Goal: Information Seeking & Learning: Learn about a topic

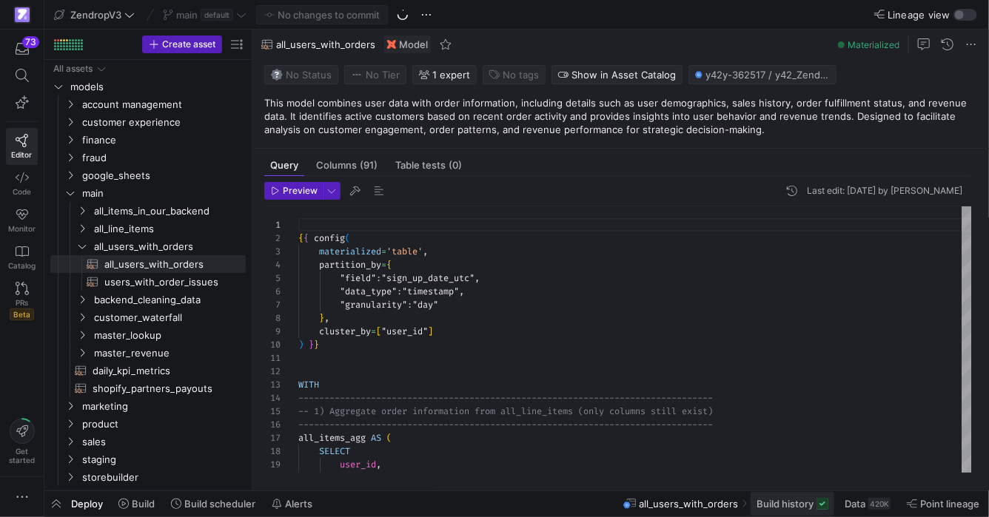
scroll to position [133, 0]
click at [820, 503] on rect at bounding box center [822, 504] width 12 height 12
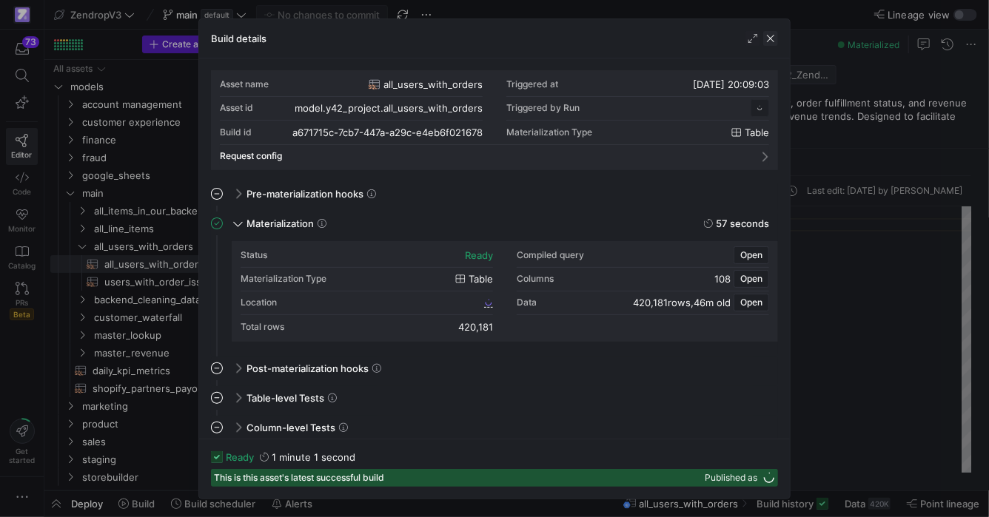
click at [772, 35] on span "button" at bounding box center [770, 38] width 15 height 15
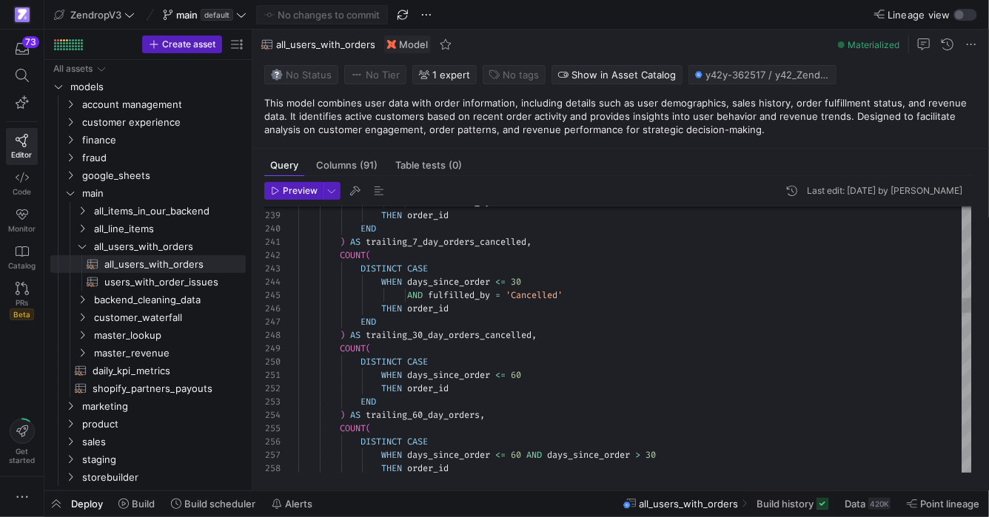
type textarea ") AS trailing_7_day_orders_cancelled, COUNT( DISTINCT CASE WHEN days_since_orde…"
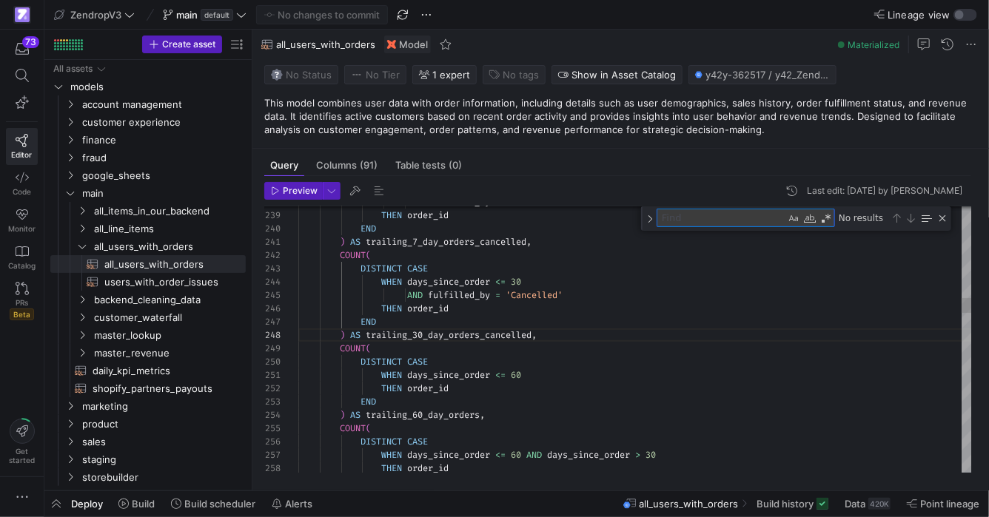
type textarea "t"
type textarea "WHEN days_since_order <= 60 THEN order_id END ) AS trailing_60_day_orders, COUN…"
type textarea "trailing_"
type textarea "END ) AS trailing_3_zd_day_orders, COUNT( DISTINCT CASE WHEN days_since_order <…"
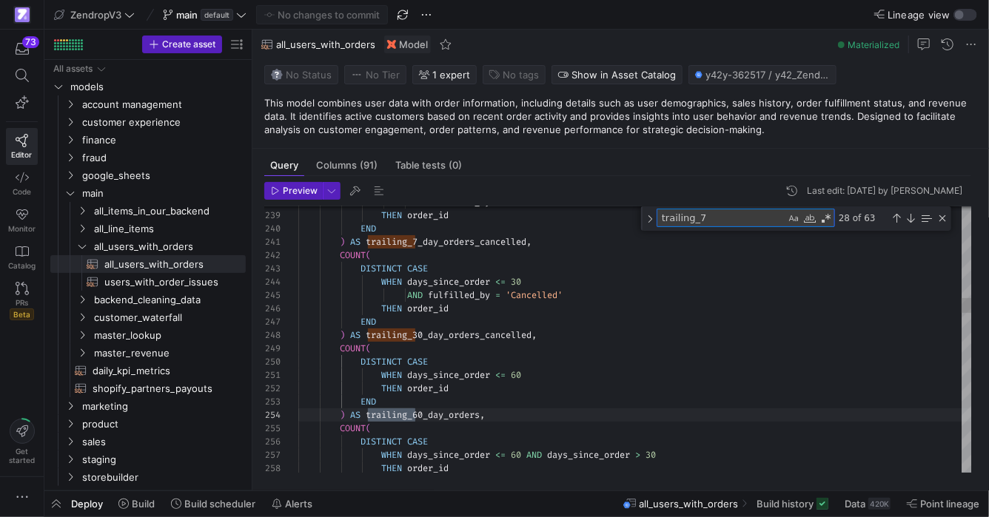
scroll to position [133, 122]
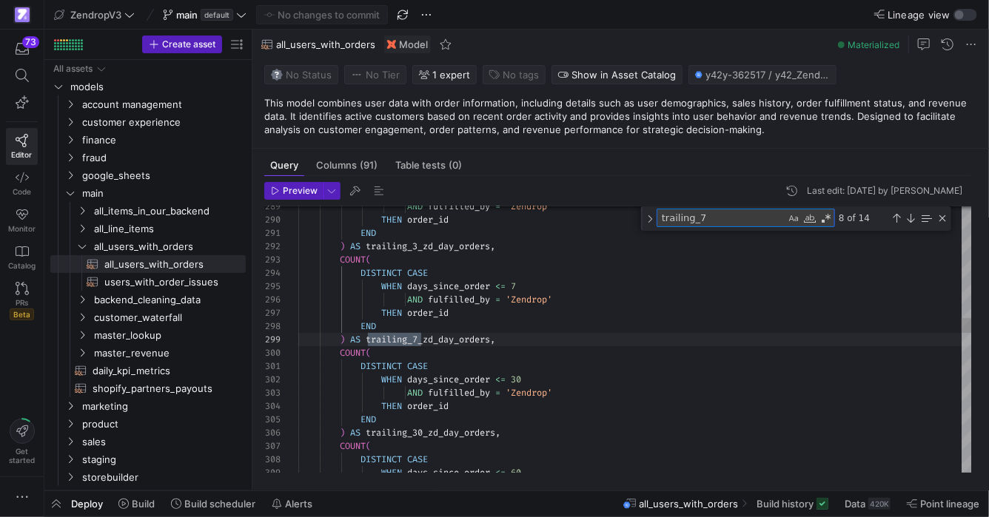
type textarea "trailing_7_"
type textarea "END ) AS trailing_7_day_gmv, SUM( CASE WHEN days_since_order <= 14 THEN gross_m…"
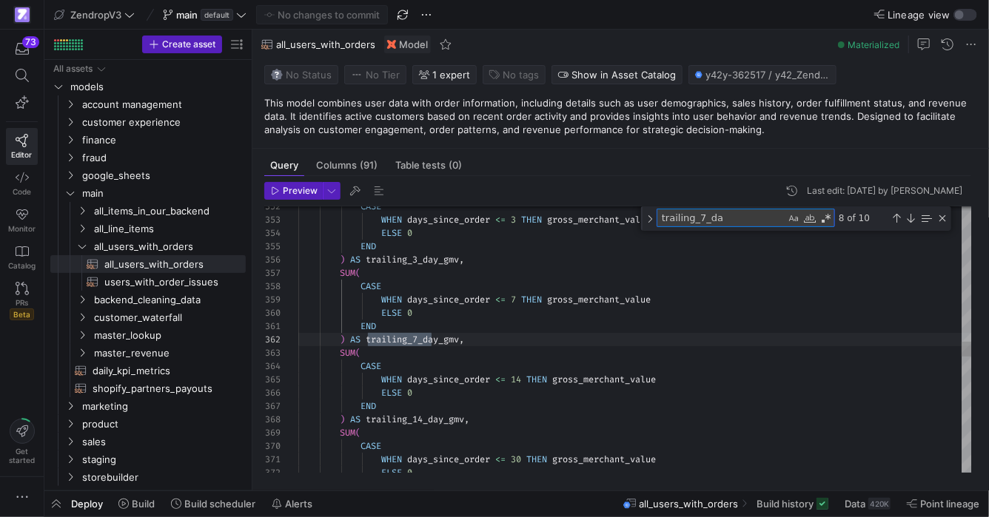
scroll to position [133, 138]
type textarea "trailing_7_day_"
type textarea ") BETWEEN 1 AND 7 AND transaction_type_order_subscription = 'order' THEN net_am…"
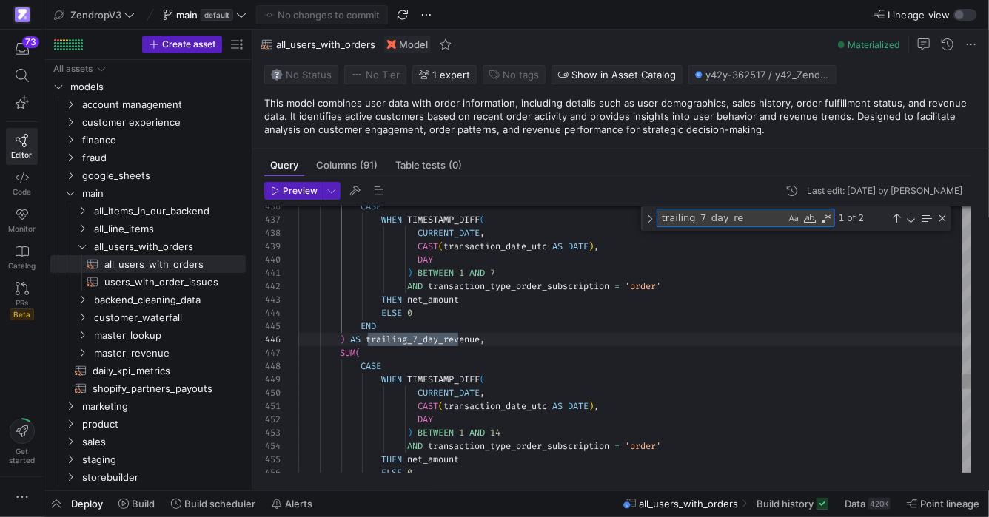
scroll to position [133, 159]
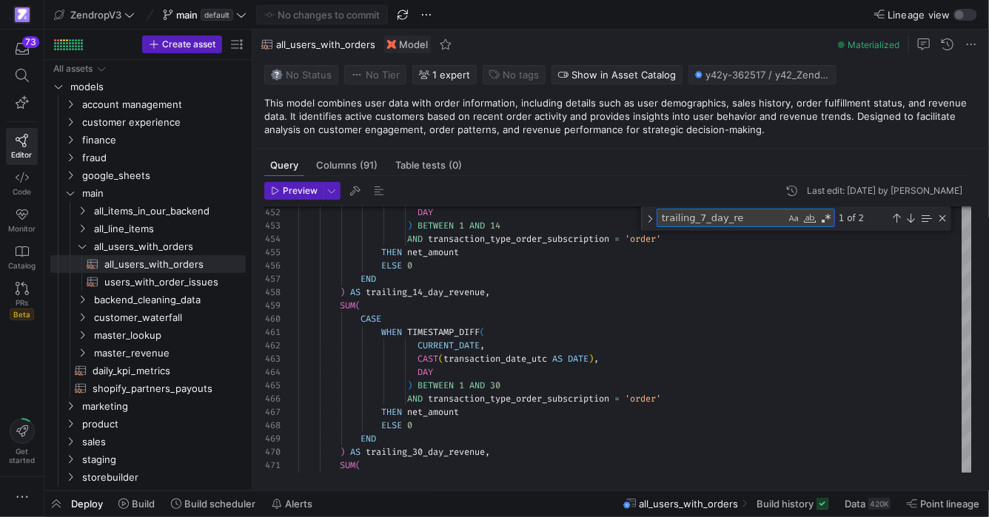
type textarea "trailing_7_day_re"
click at [735, 221] on textarea "trailing_7_day_re" at bounding box center [721, 217] width 128 height 17
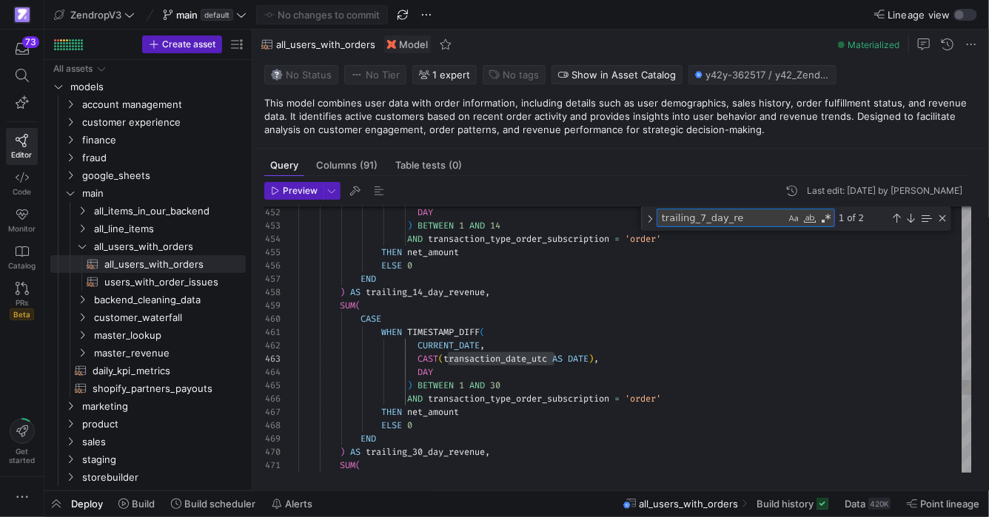
type textarea "-------------------------------------------------------------------------------…"
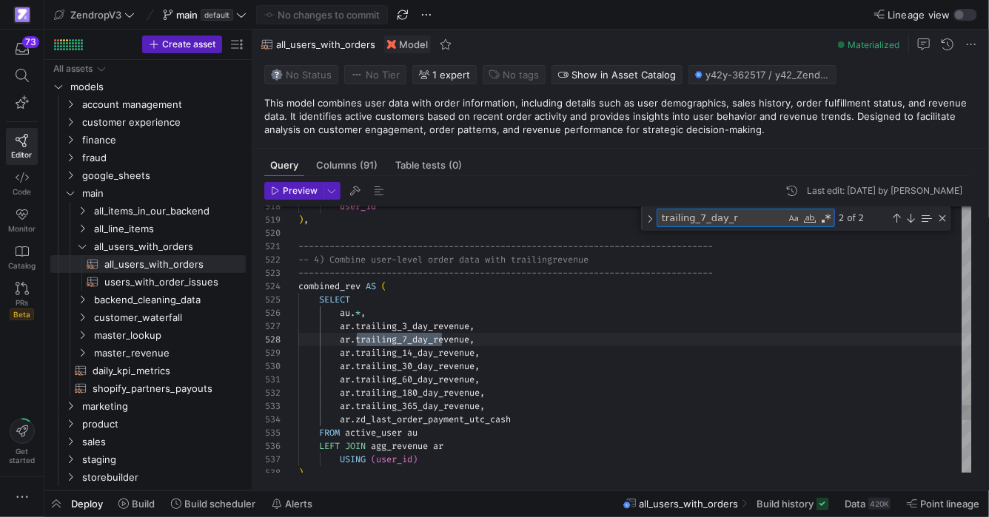
scroll to position [133, 138]
type textarea "trailing_7_day_"
click at [899, 224] on div "10 of 10" at bounding box center [891, 218] width 113 height 18
click at [912, 220] on div "Next Match (Enter)" at bounding box center [910, 218] width 12 height 12
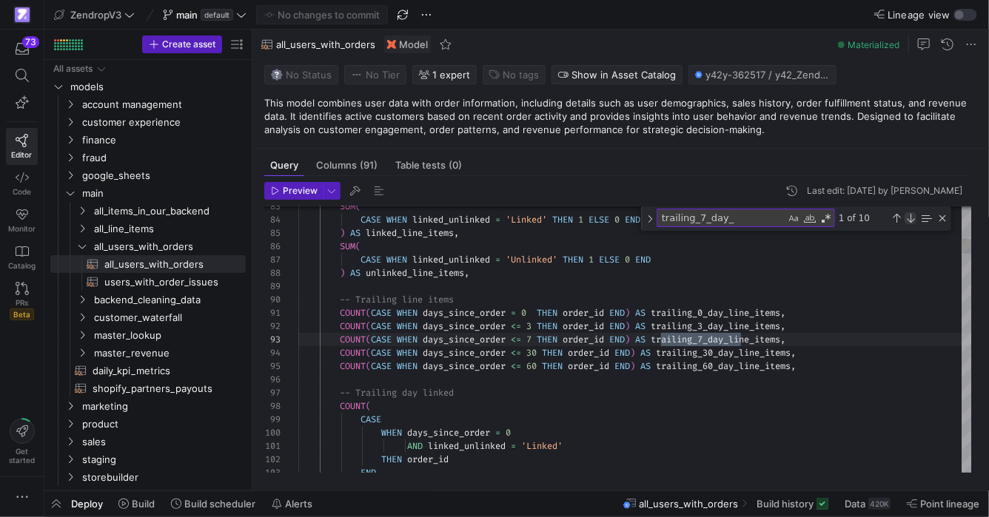
scroll to position [133, 442]
click at [912, 220] on div "Next Match (Enter)" at bounding box center [910, 218] width 12 height 12
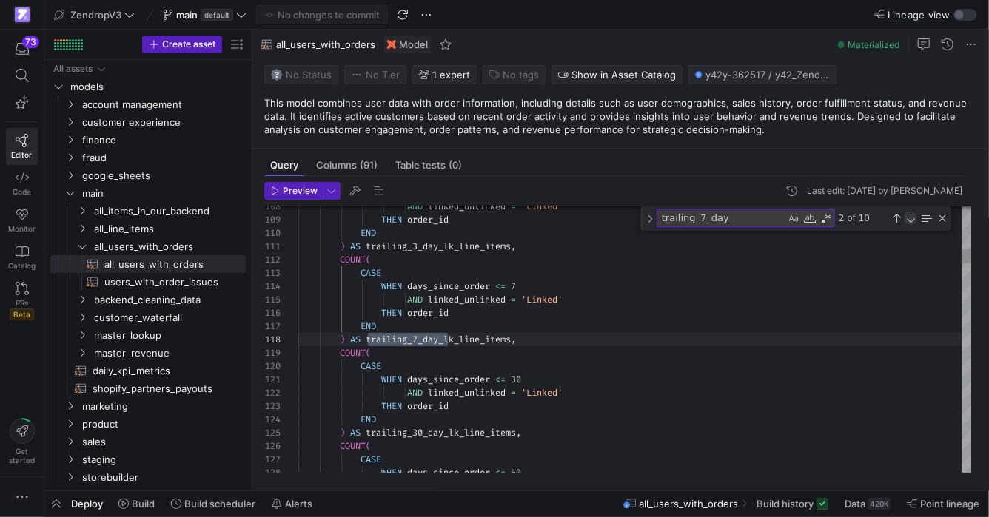
click at [912, 220] on div "Next Match (Enter)" at bounding box center [910, 218] width 12 height 12
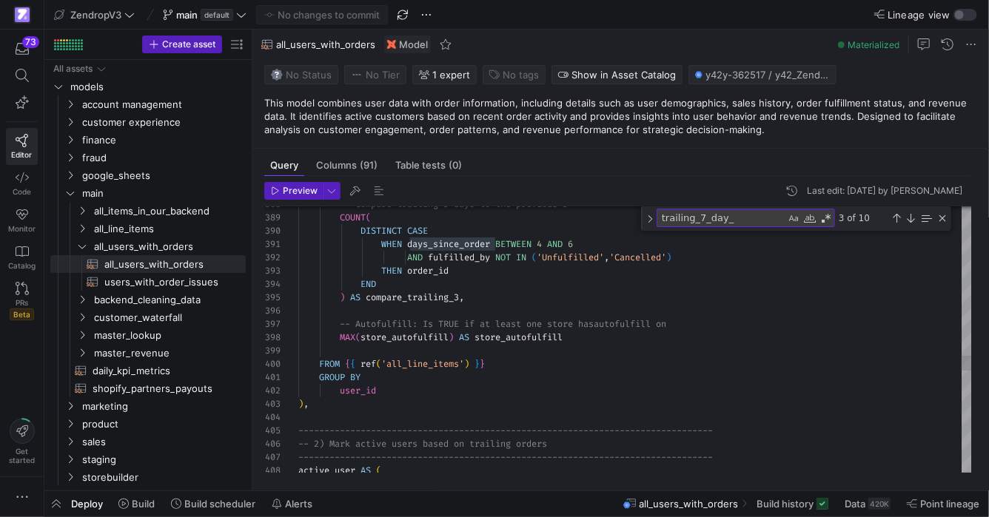
click at [136, 229] on span "all_line_items" at bounding box center [151, 228] width 114 height 17
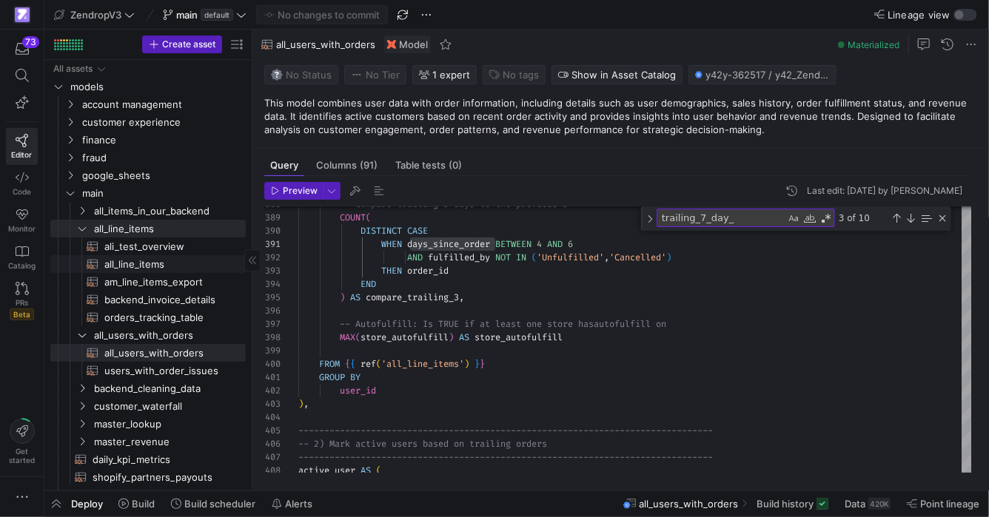
click at [144, 261] on span "all_line_items​​​​​​​​​​" at bounding box center [166, 264] width 124 height 17
type textarea "-- ## Final Model: Order Performance -- Joins stg_first_order with user fulfill…"
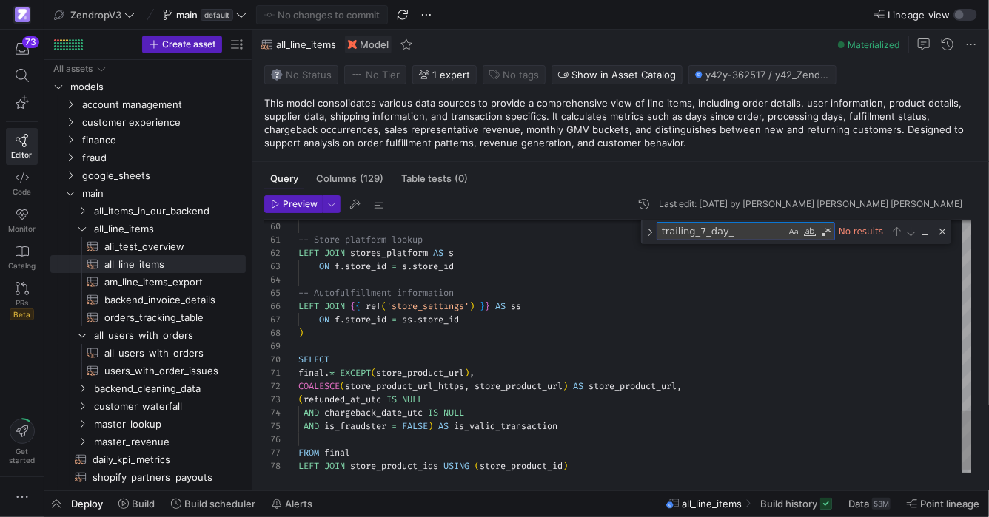
click at [741, 237] on textarea "trailing_7_day_" at bounding box center [721, 231] width 128 height 17
click at [740, 239] on textarea "trailing_7_day_" at bounding box center [721, 231] width 128 height 17
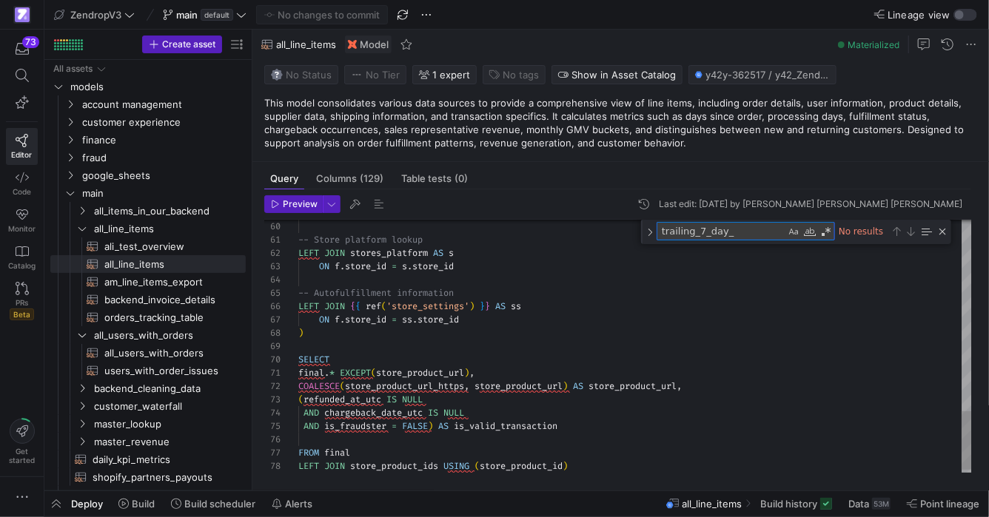
click at [740, 239] on textarea "trailing_7_day_" at bounding box center [721, 231] width 128 height 17
paste textarea "days_since_order"
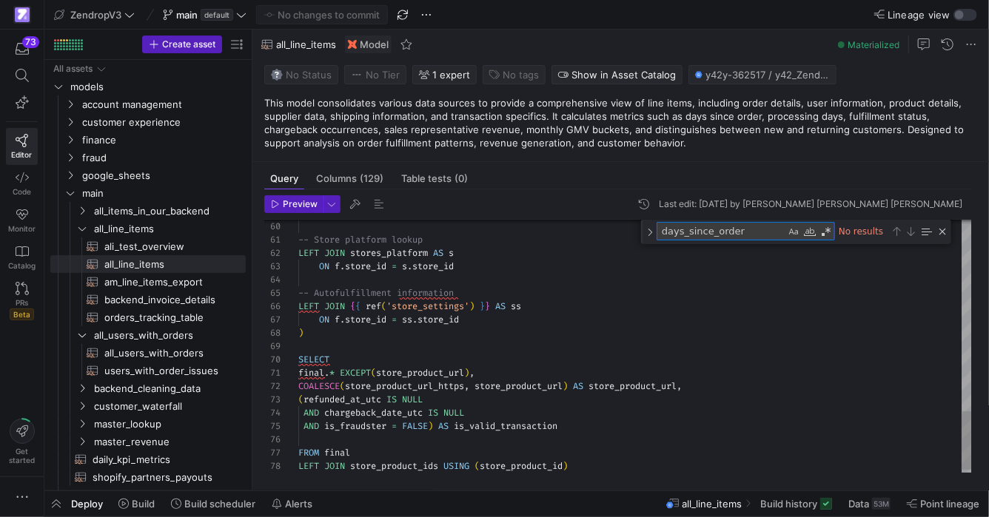
click at [761, 231] on textarea "days_since_order" at bounding box center [721, 231] width 128 height 17
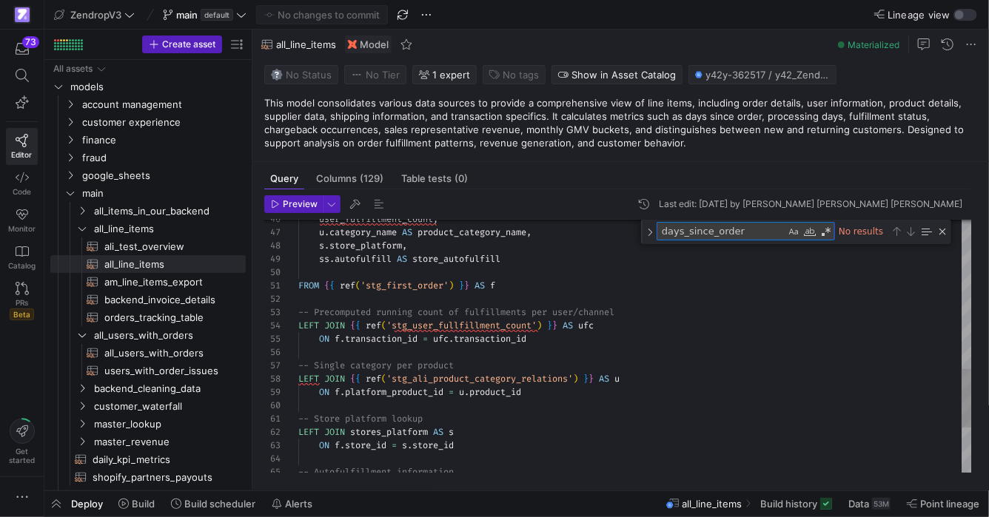
type textarea "days_since_order"
type textarea "FROM {{ ref('stg_first_order') }} AS f -- Precomputed running count of fulfillm…"
click at [614, 358] on div "-- Store platform lookup LEFT JOIN stores_platform AS s ON f . store_id = s . s…" at bounding box center [634, 121] width 673 height 1088
paste textarea "Find"
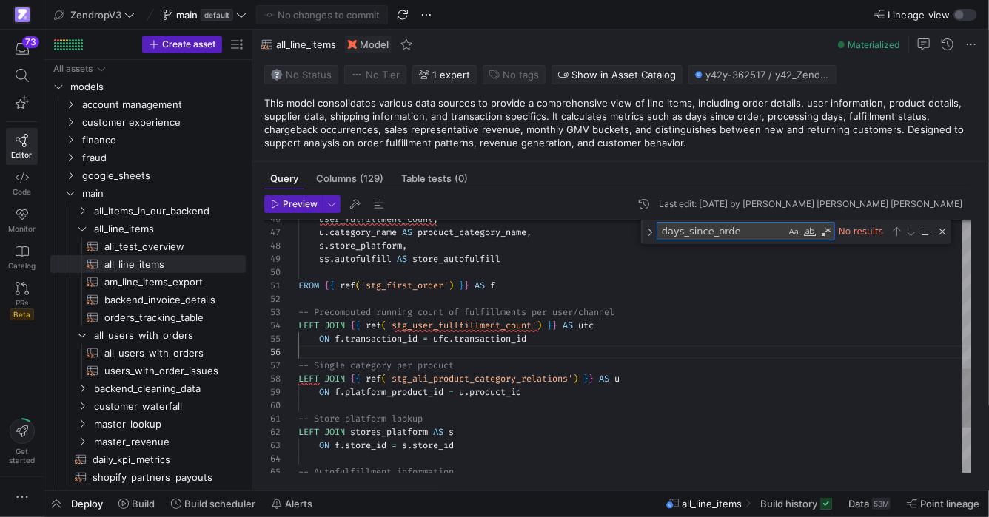
type textarea "days_since_orde"
click at [644, 354] on div "-- Store platform lookup LEFT JOIN stores_platform AS s ON f . store_id = s . s…" at bounding box center [634, 121] width 673 height 1088
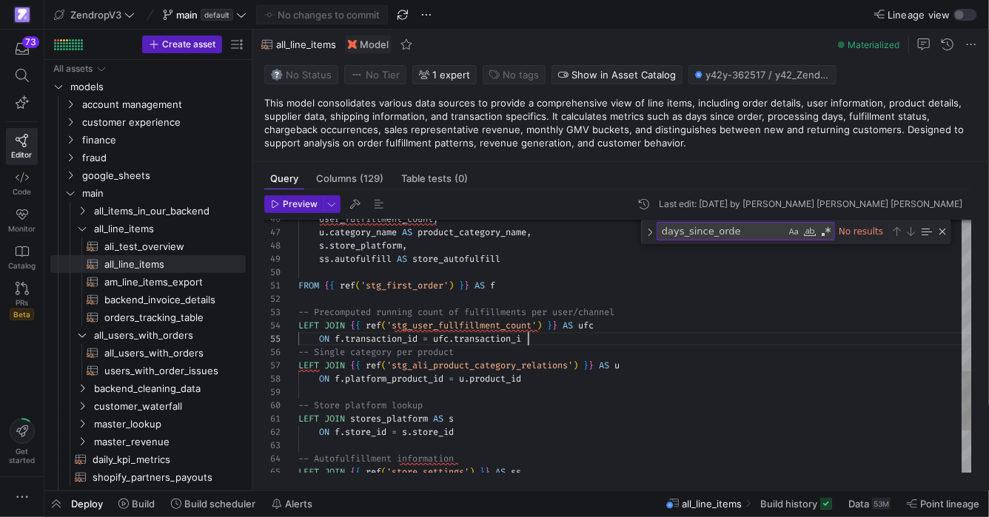
scroll to position [53, 229]
type textarea "FROM {{ ref('stg_first_order') }} AS f -- Precomputed running count of fulfillm…"
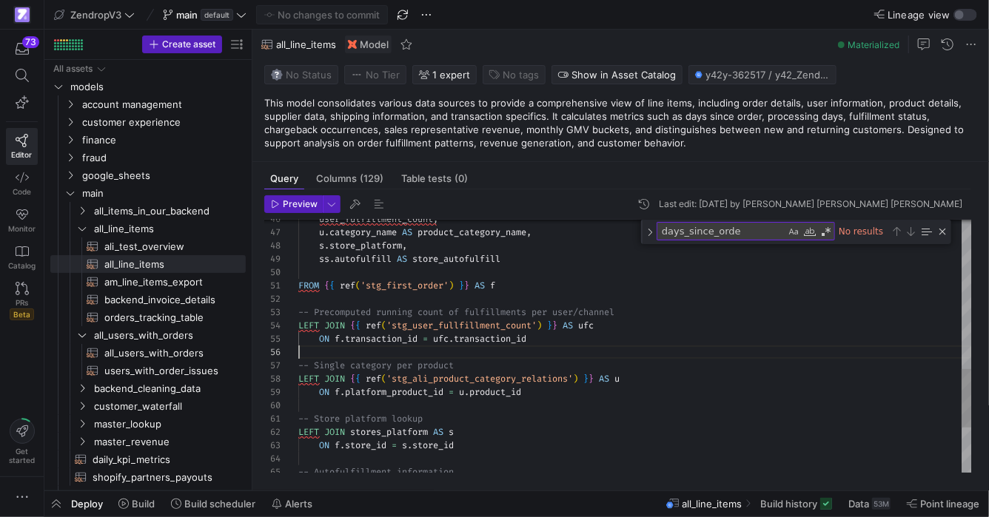
click at [764, 235] on textarea "days_since_orde" at bounding box center [721, 231] width 128 height 17
type textarea "days"
type textarea "-- ## Final Model: Order Performance -- Joins stg_first_order with user fulfill…"
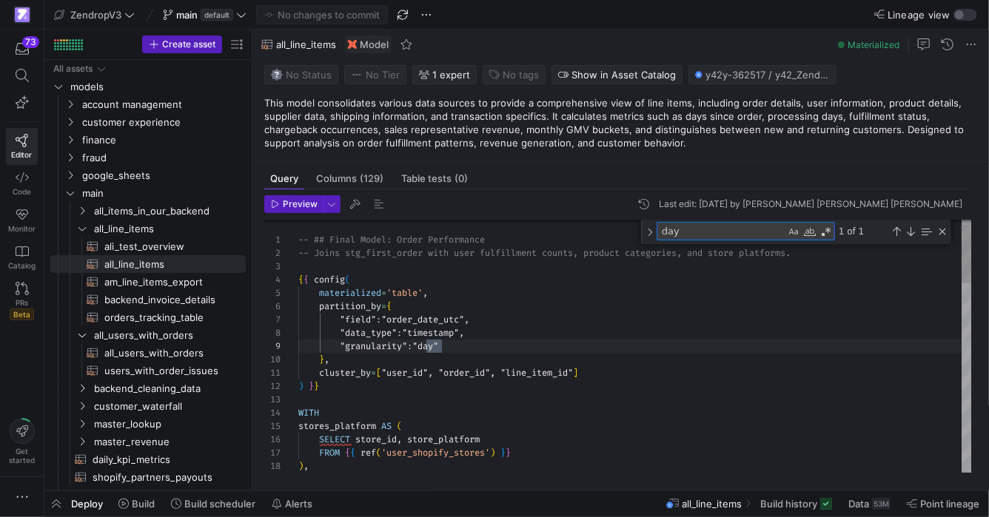
scroll to position [133, 144]
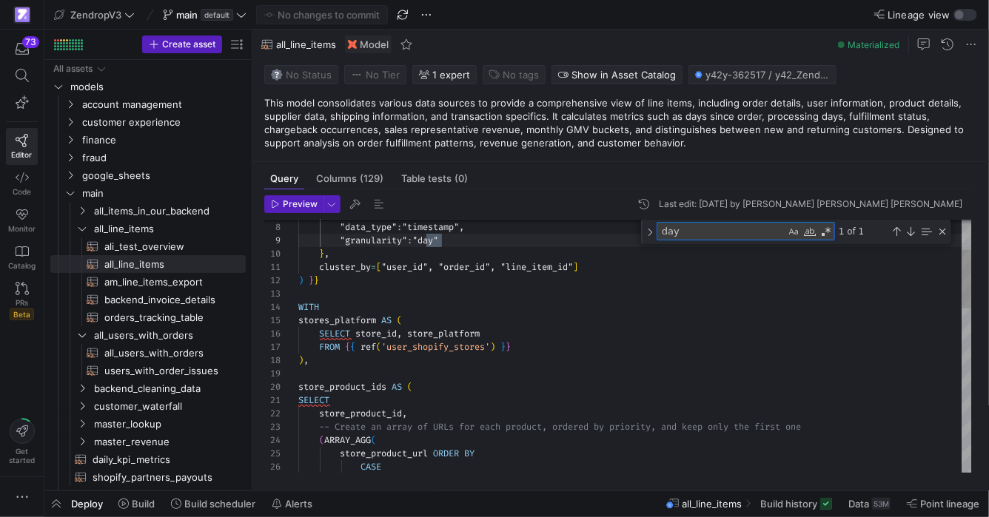
type textarea "day"
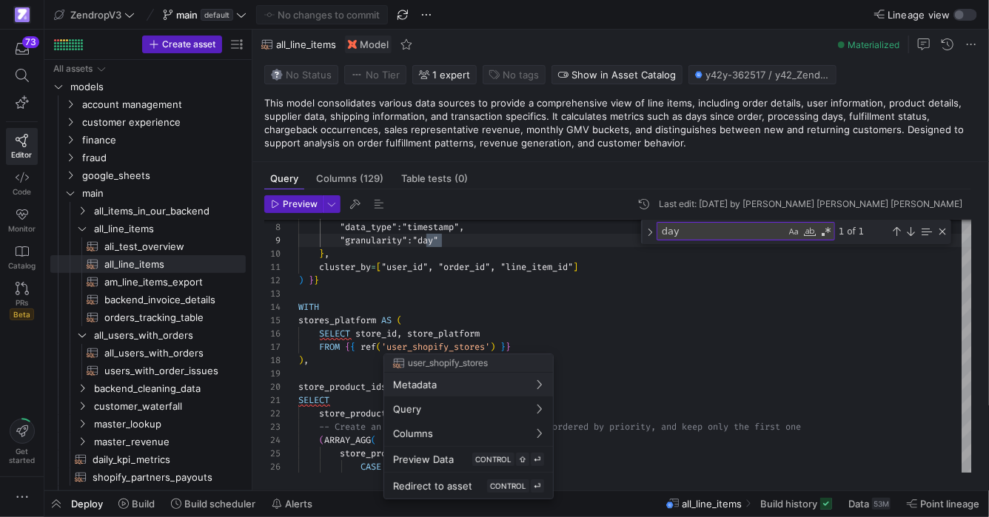
click at [648, 349] on div at bounding box center [494, 258] width 989 height 517
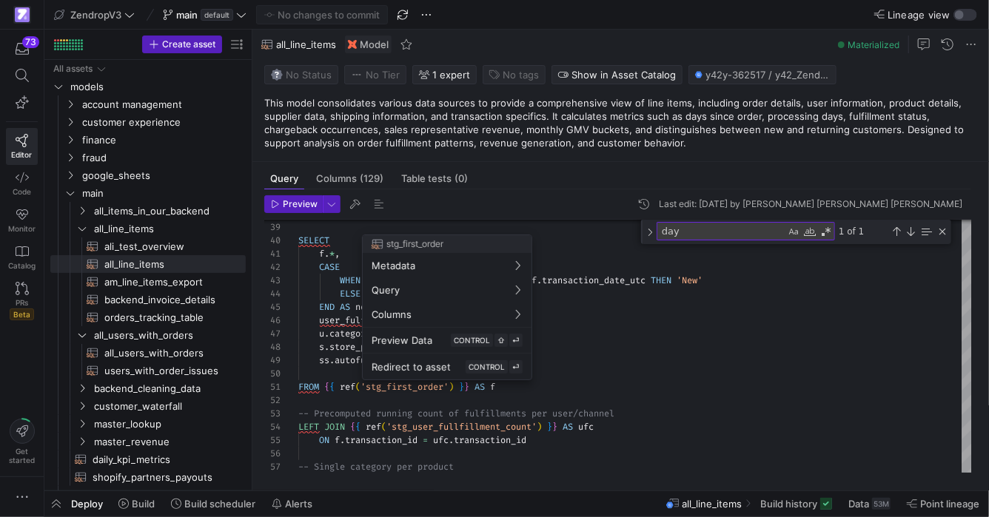
click at [599, 388] on div at bounding box center [494, 258] width 989 height 517
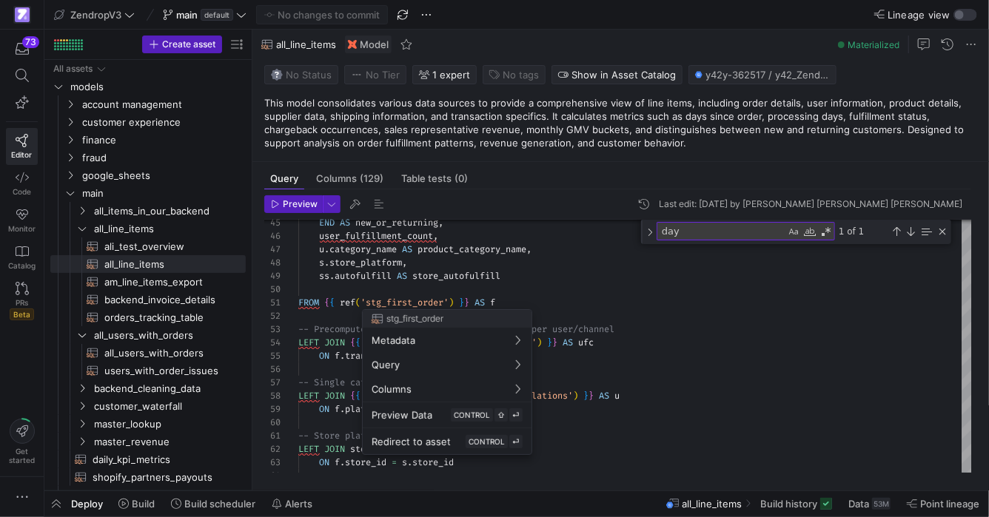
click at [411, 303] on div at bounding box center [494, 258] width 989 height 517
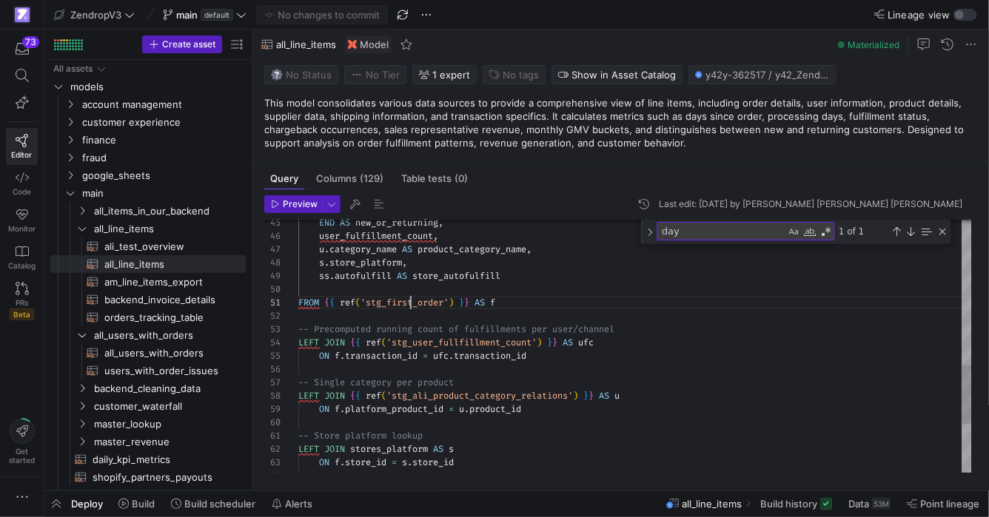
scroll to position [0, 111]
click at [411, 303] on div "-- Single category per product ON f . transaction_id = ufc . transaction_id LEF…" at bounding box center [634, 138] width 673 height 1088
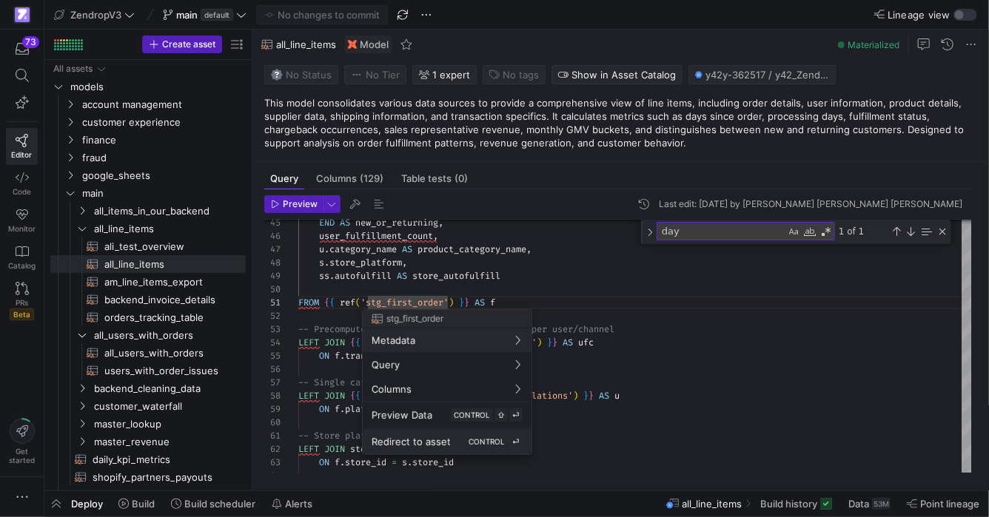
click at [481, 436] on kbd "CONTROL" at bounding box center [486, 441] width 42 height 13
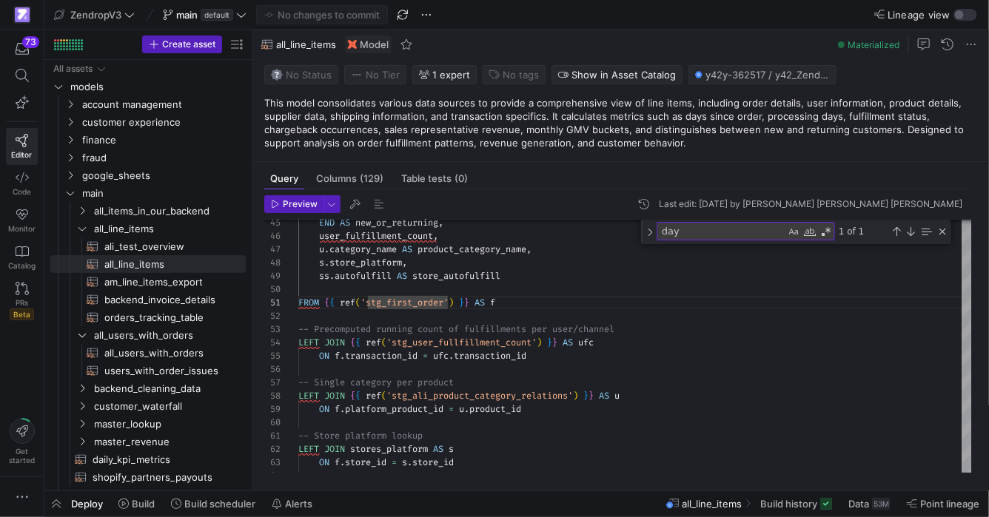
type textarea "-- ## 2. stg_fulfillment_status.sql -- Derive fulfilled_unfulfilled and fulfill…"
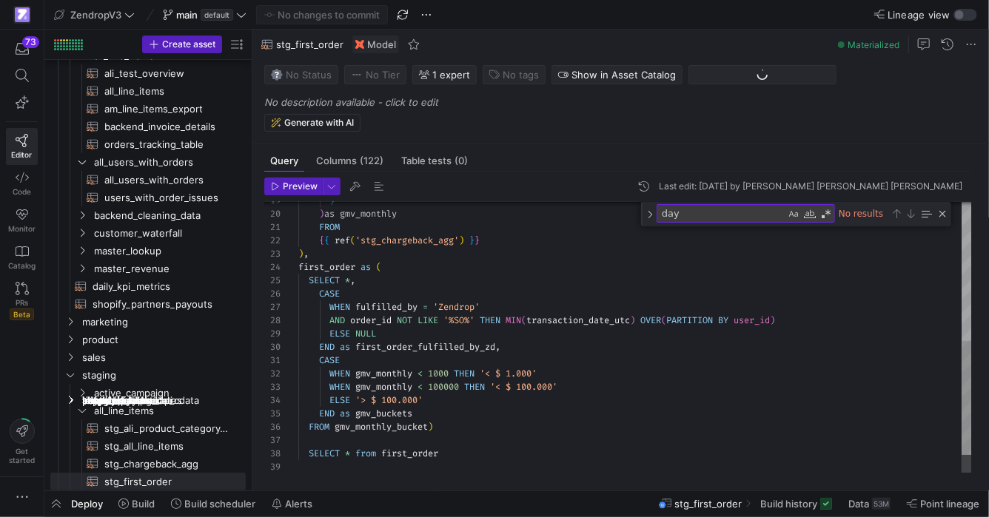
scroll to position [173, 0]
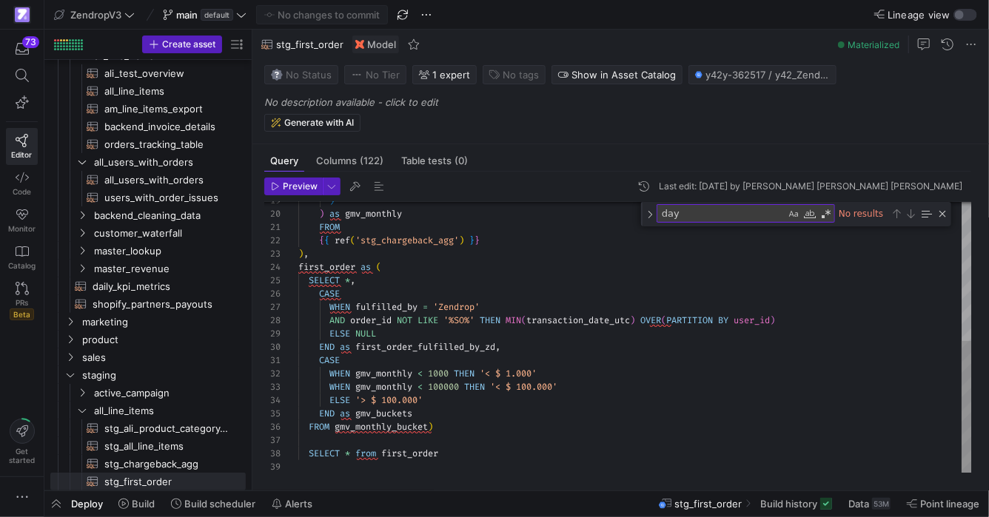
click at [728, 216] on textarea "day" at bounding box center [721, 213] width 128 height 17
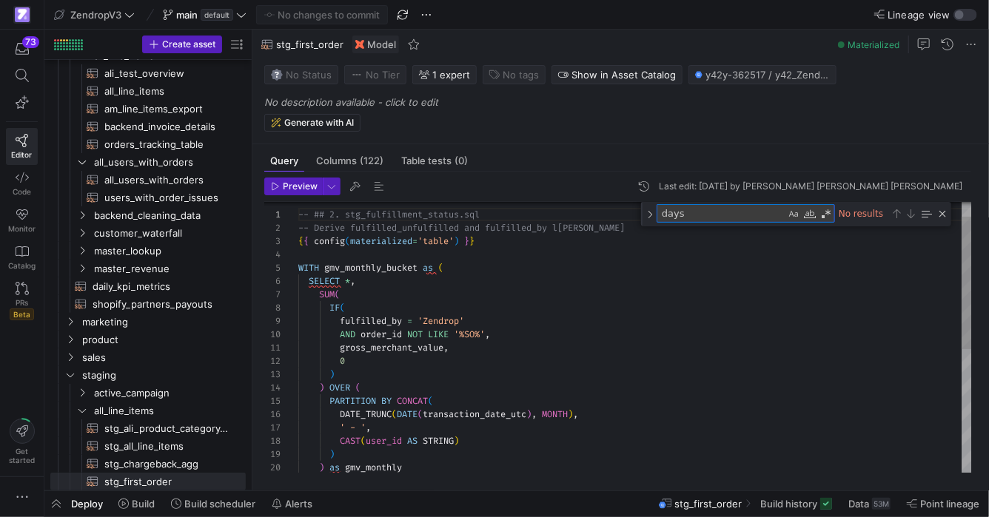
scroll to position [0, 0]
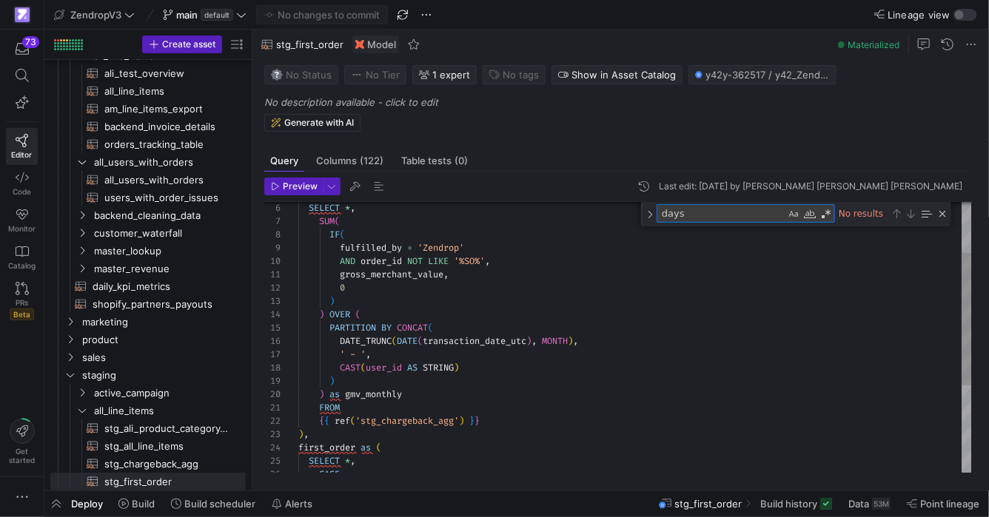
type textarea "days"
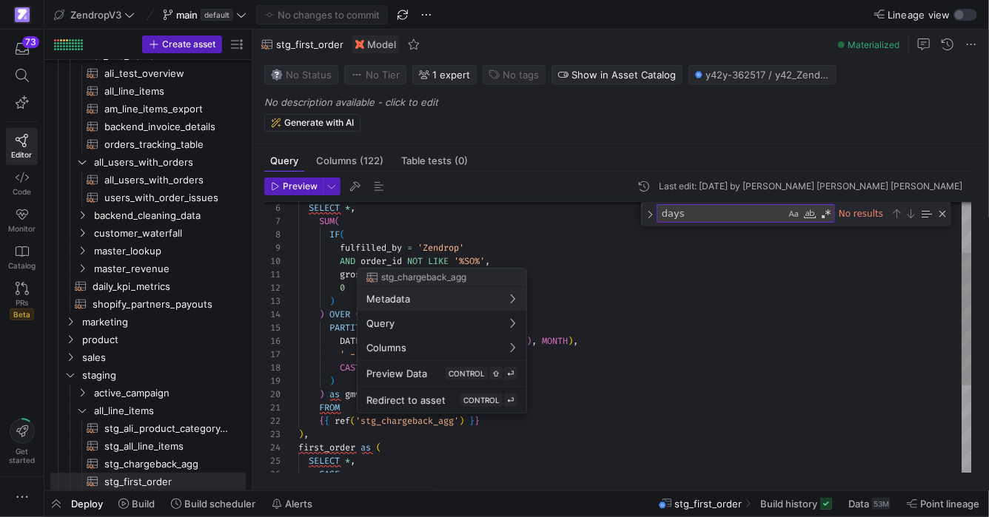
click at [436, 419] on div at bounding box center [494, 258] width 989 height 517
click at [418, 400] on span "Redirect to asset" at bounding box center [405, 400] width 79 height 12
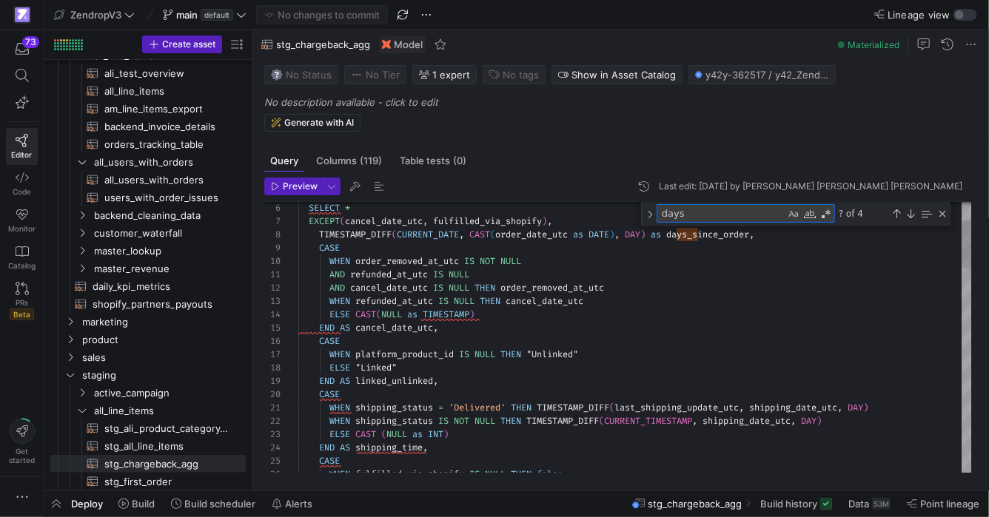
click at [720, 215] on textarea "days" at bounding box center [721, 213] width 128 height 17
click at [905, 212] on div "Next Match (Enter)" at bounding box center [910, 214] width 12 height 12
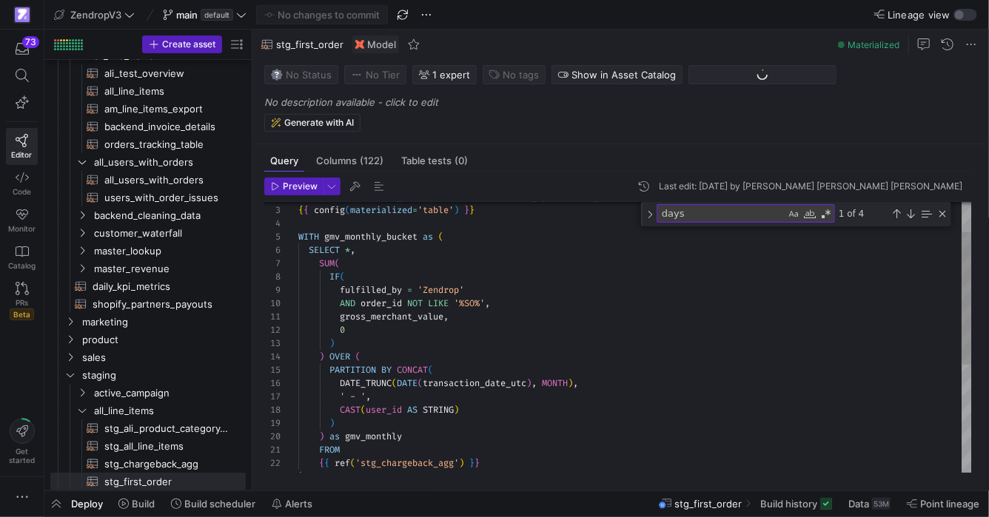
scroll to position [13, 292]
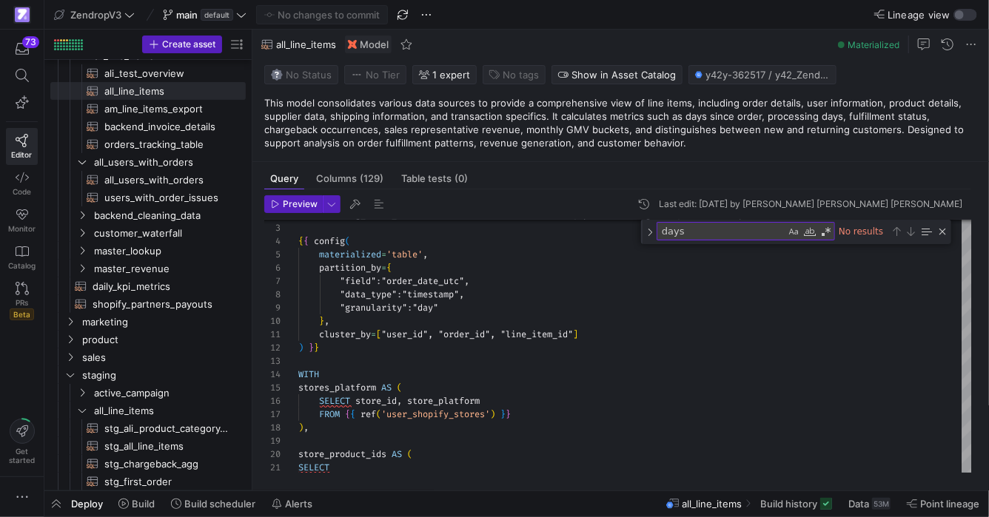
type textarea "{{ config( materialized='table', partition_by={ "field": "sign_up_date_utc", "d…"
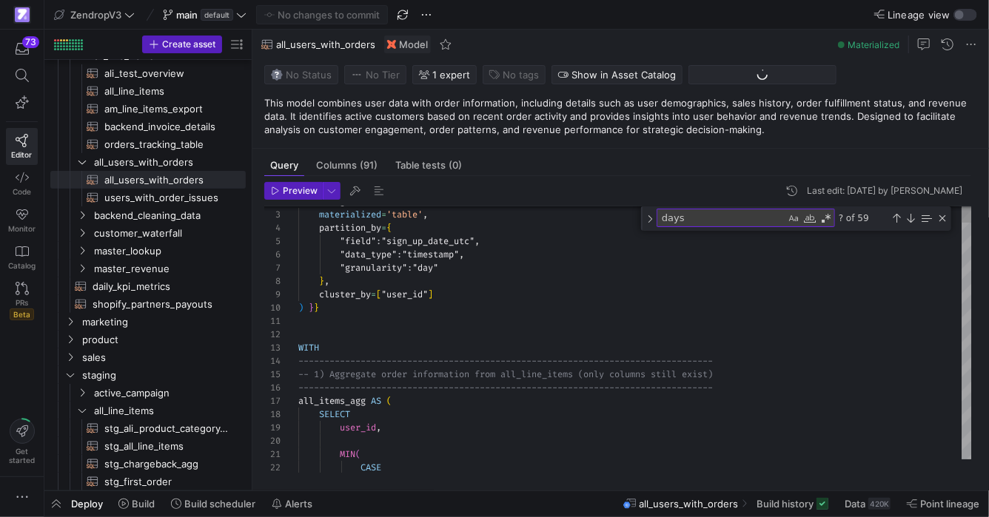
scroll to position [13, 191]
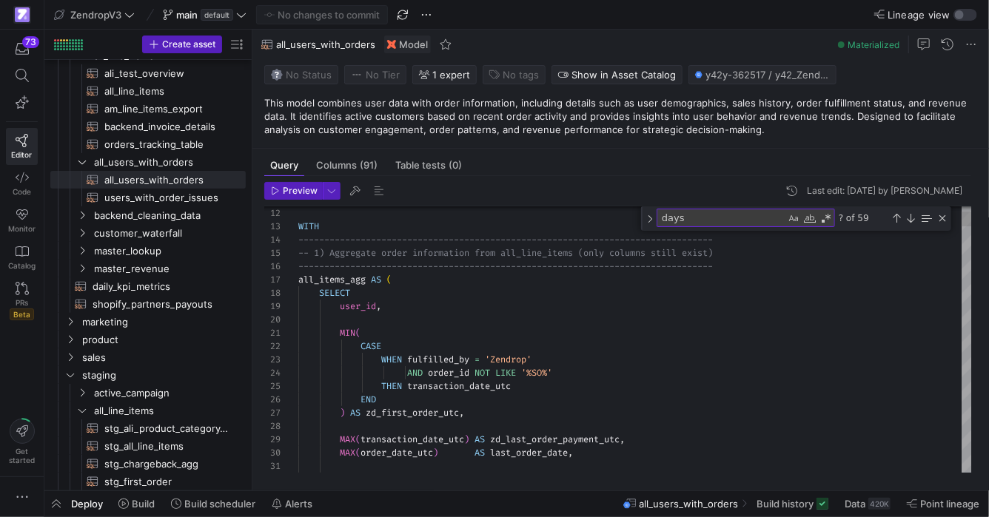
click at [730, 223] on textarea "days" at bounding box center [721, 217] width 128 height 17
type textarea "t"
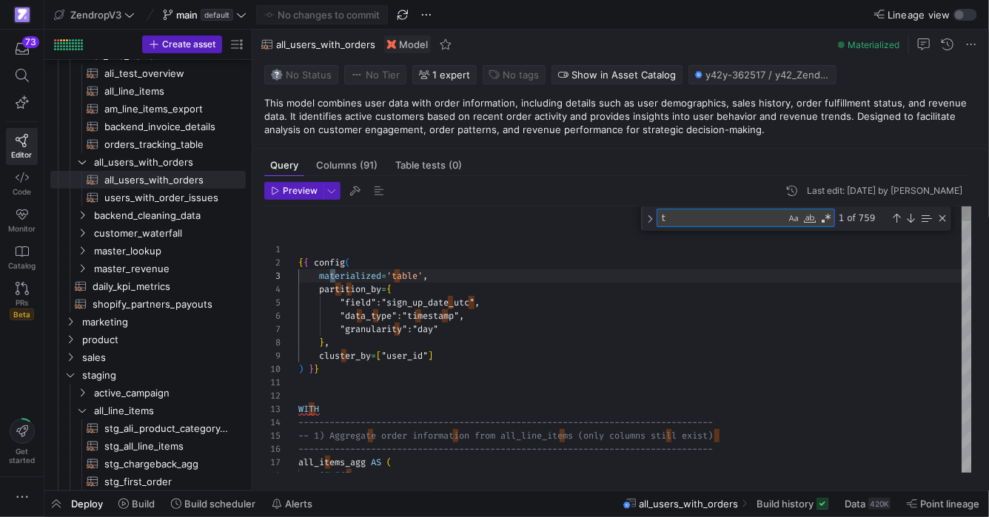
type textarea "MIN( CASE WHEN fulfilled_by = 'Zendrop' AND order_id NOT LIKE '%SO%' THEN trans…"
type textarea "tra"
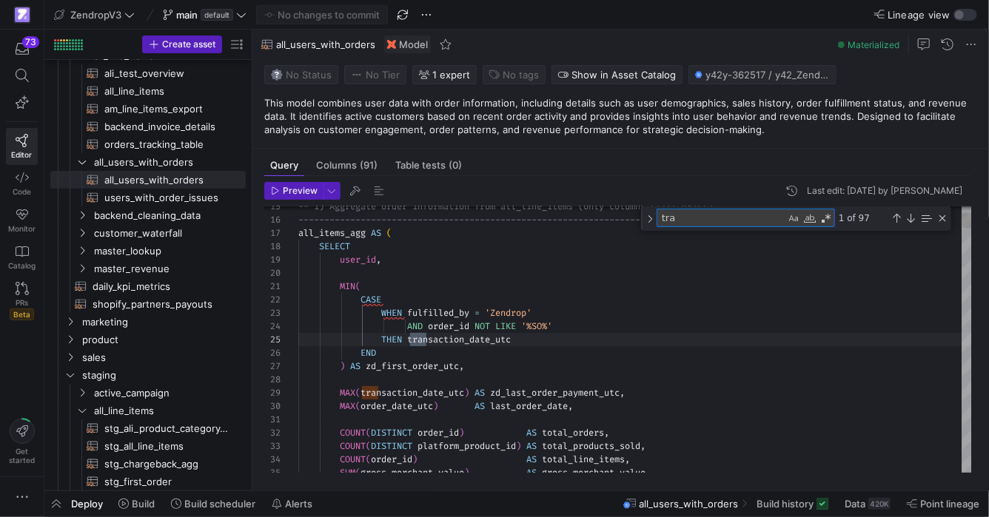
type textarea ") AS line_item_zd_received, SUM( CASE WHEN linked_unlinked = 'Linked' THEN 1 EL…"
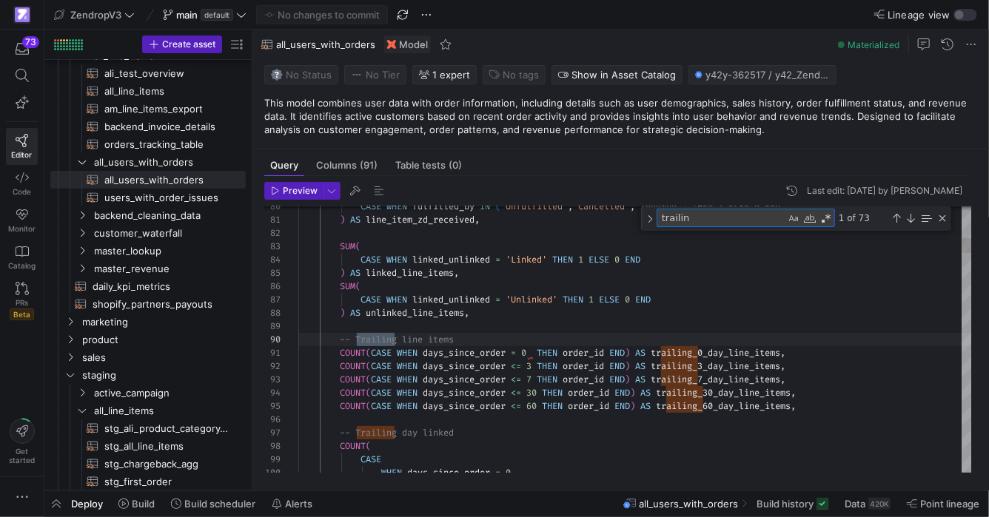
scroll to position [133, 96]
type textarea "trailing"
type textarea "COUNT(CASE WHEN days_since_order = 0 THEN order_id END) AS trailing_0_day_line_…"
type textarea "trailing_"
type textarea "COUNT(CASE WHEN days_since_order = 0 THEN order_id END) AS trailing_0_day_line_…"
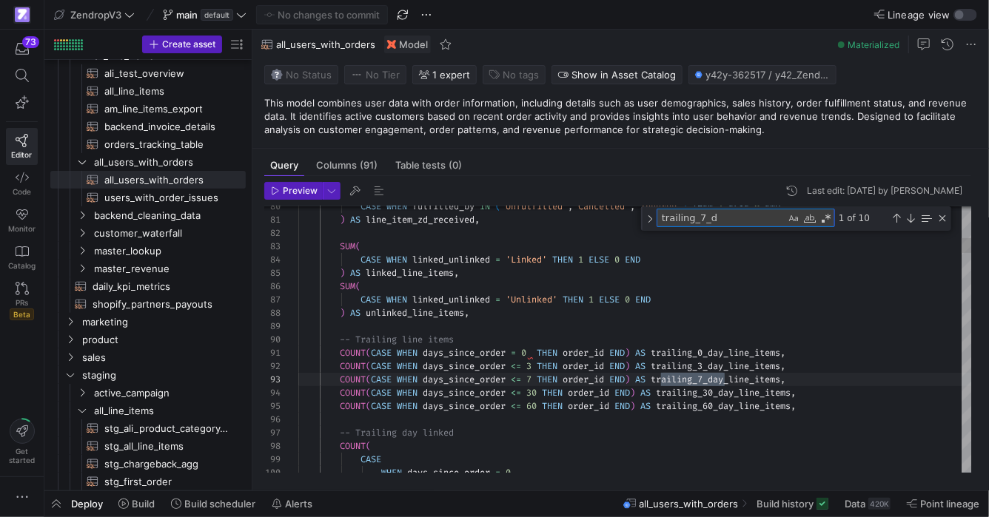
scroll to position [133, 425]
type textarea "trailing_7_d"
click at [913, 212] on div "Next Match (Enter)" at bounding box center [910, 218] width 12 height 12
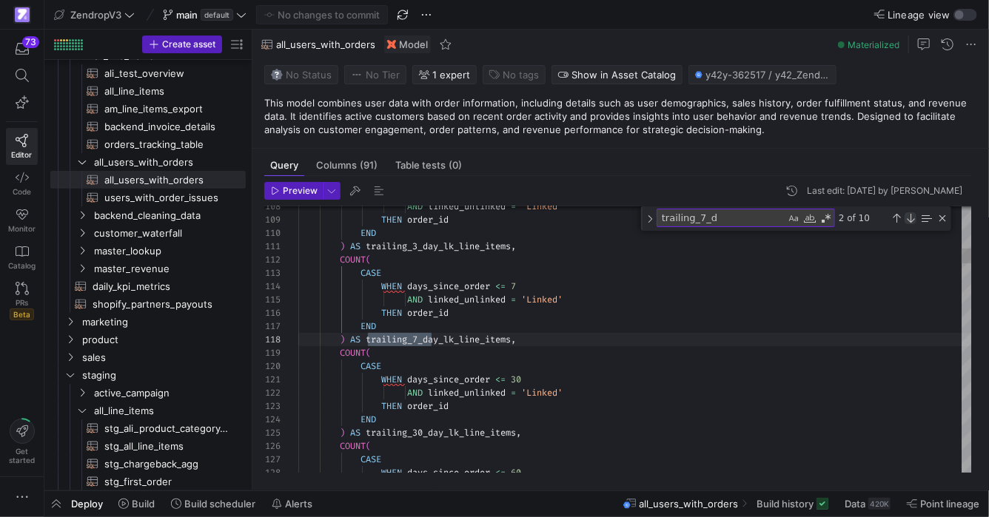
click at [913, 212] on div "Next Match (Enter)" at bounding box center [910, 218] width 12 height 12
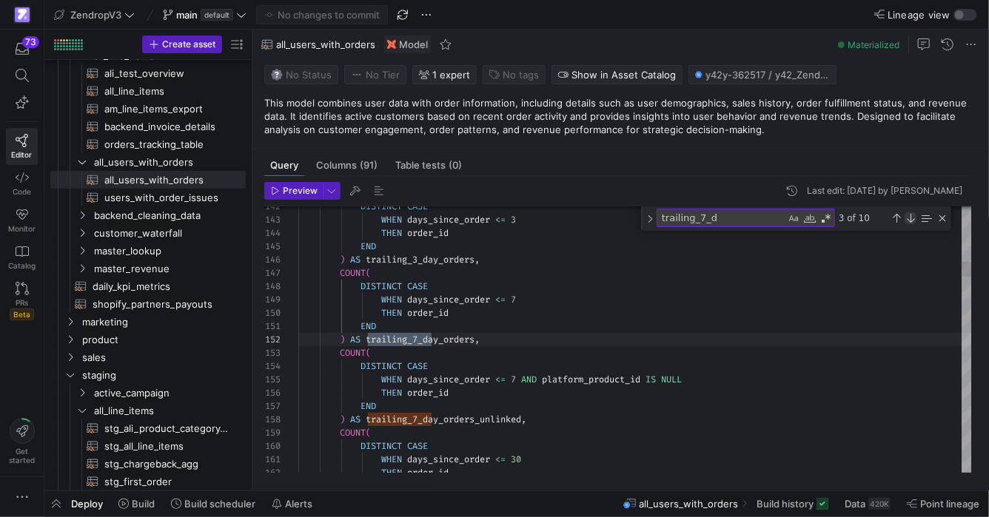
click at [913, 212] on div "Next Match (Enter)" at bounding box center [910, 218] width 12 height 12
drag, startPoint x: 528, startPoint y: 297, endPoint x: 411, endPoint y: 297, distance: 116.2
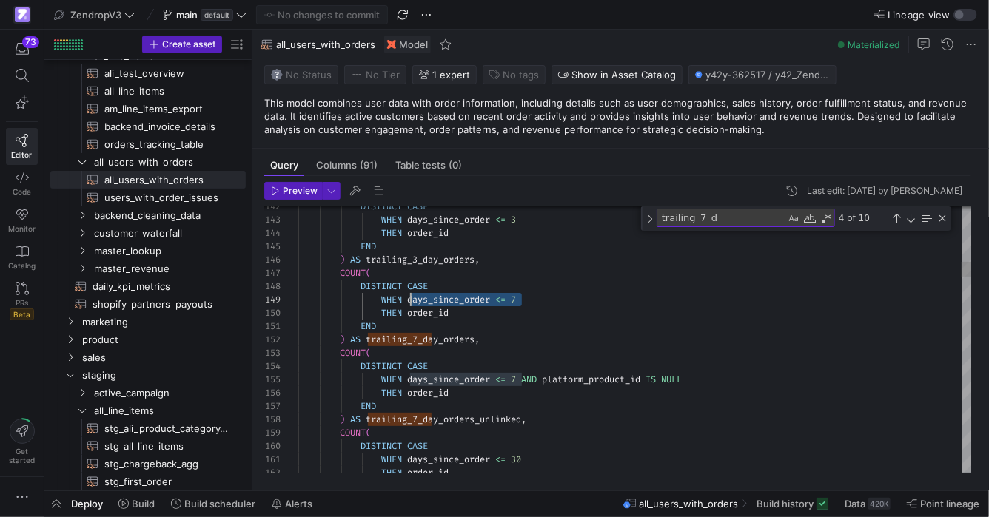
click at [912, 219] on div "Next Match (Enter)" at bounding box center [910, 218] width 12 height 12
click at [912, 218] on div "Next Match (Enter)" at bounding box center [910, 218] width 12 height 12
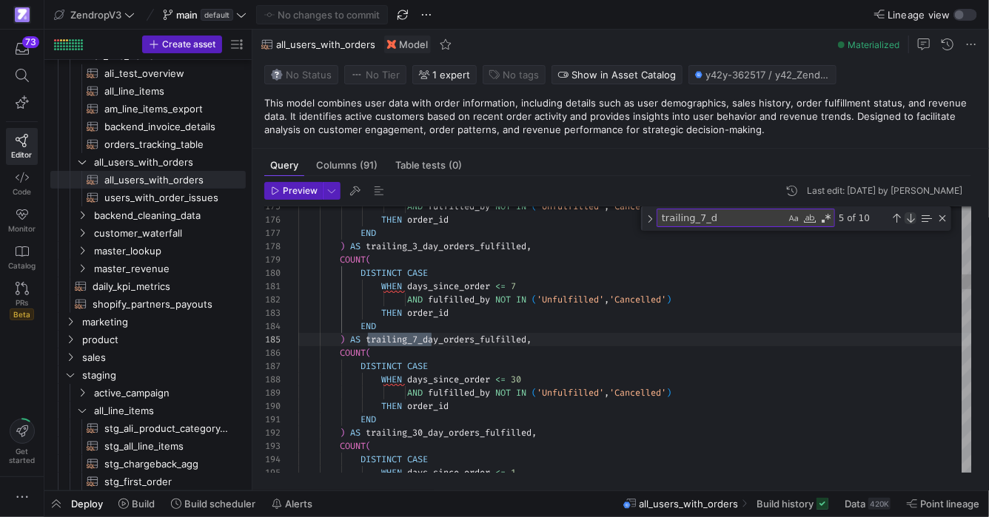
click at [911, 218] on div "Next Match (Enter)" at bounding box center [910, 218] width 12 height 12
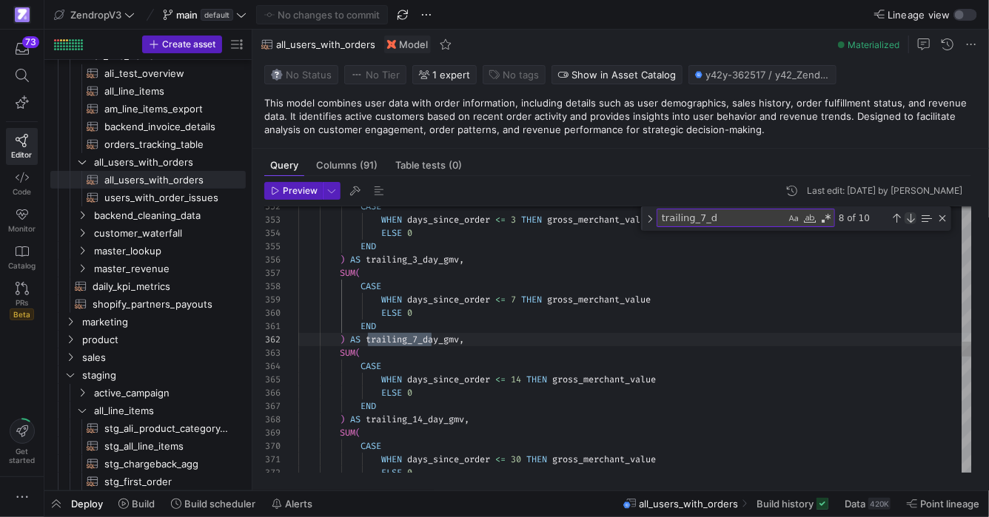
click at [907, 216] on div "Next Match (Enter)" at bounding box center [910, 218] width 12 height 12
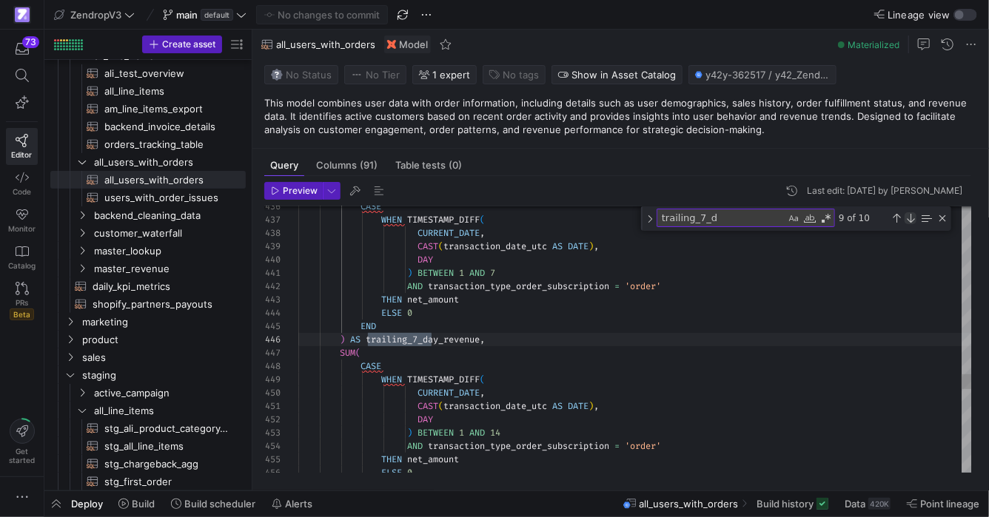
click at [907, 216] on div "Next Match (Enter)" at bounding box center [910, 218] width 12 height 12
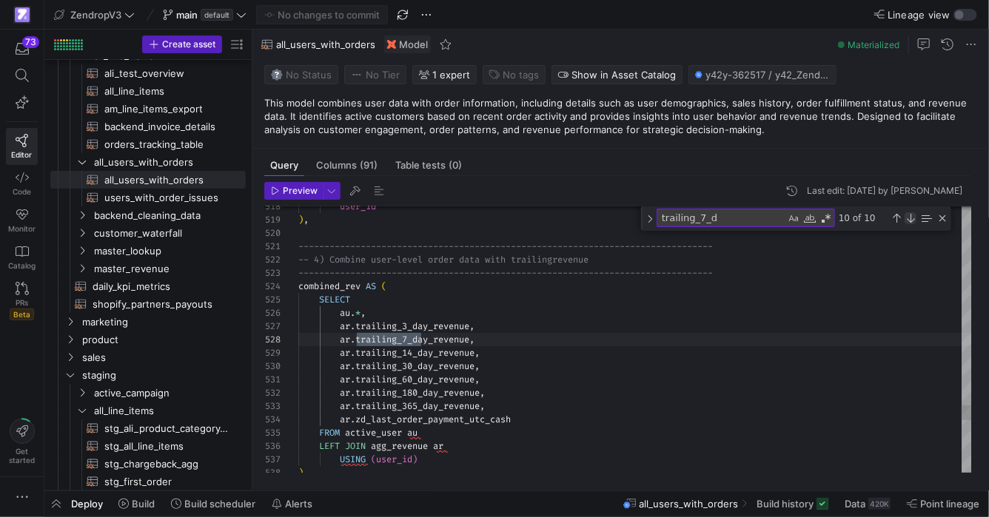
click at [907, 216] on div "Next Match (Enter)" at bounding box center [910, 218] width 12 height 12
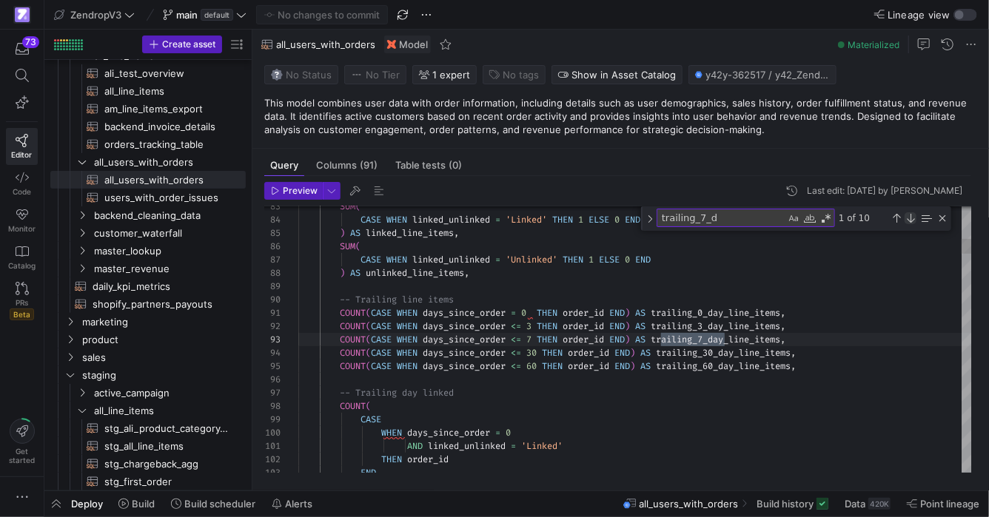
click at [907, 216] on div "Next Match (Enter)" at bounding box center [910, 218] width 12 height 12
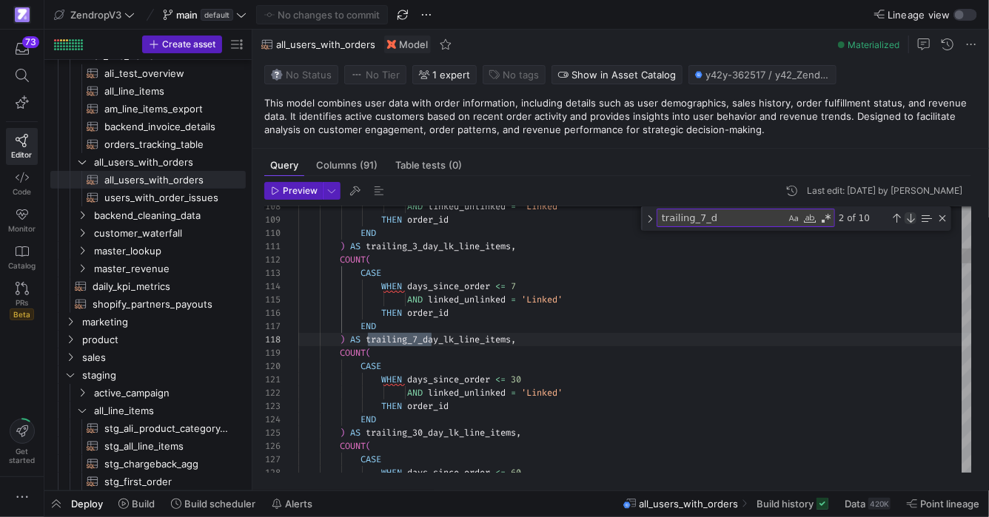
click at [907, 216] on div "Next Match (Enter)" at bounding box center [910, 218] width 12 height 12
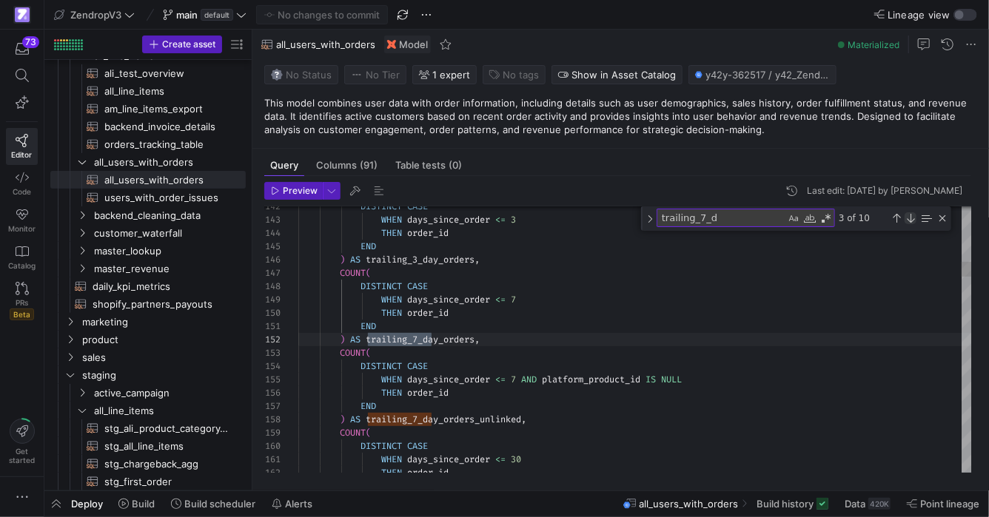
click at [907, 216] on div "Next Match (Enter)" at bounding box center [910, 218] width 12 height 12
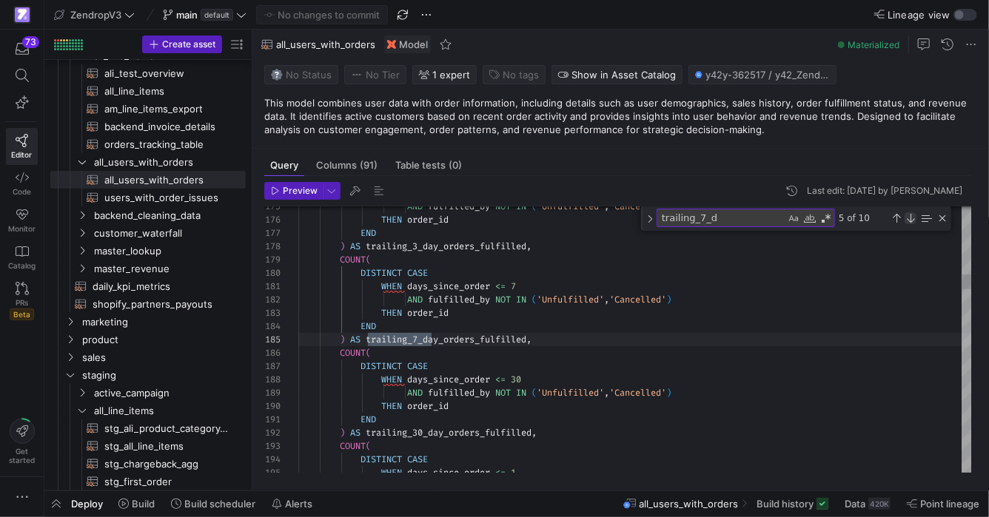
click at [907, 216] on div "Next Match (Enter)" at bounding box center [910, 218] width 12 height 12
click at [752, 225] on textarea "trailing_7_d" at bounding box center [721, 217] width 128 height 17
type textarea "END ) AS trailing_7_day_orders, COUNT( DISTINCT CASE WHEN days_since_order <= 7…"
type textarea "trailing_7_"
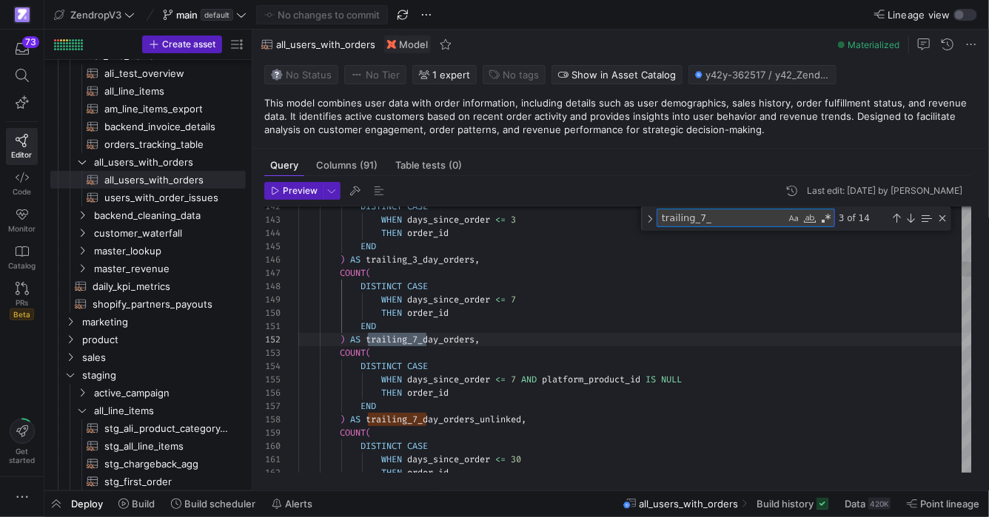
scroll to position [133, 128]
type textarea "END ) AS trailing_3_zd_day_orders, COUNT( DISTINCT CASE WHEN days_since_order <…"
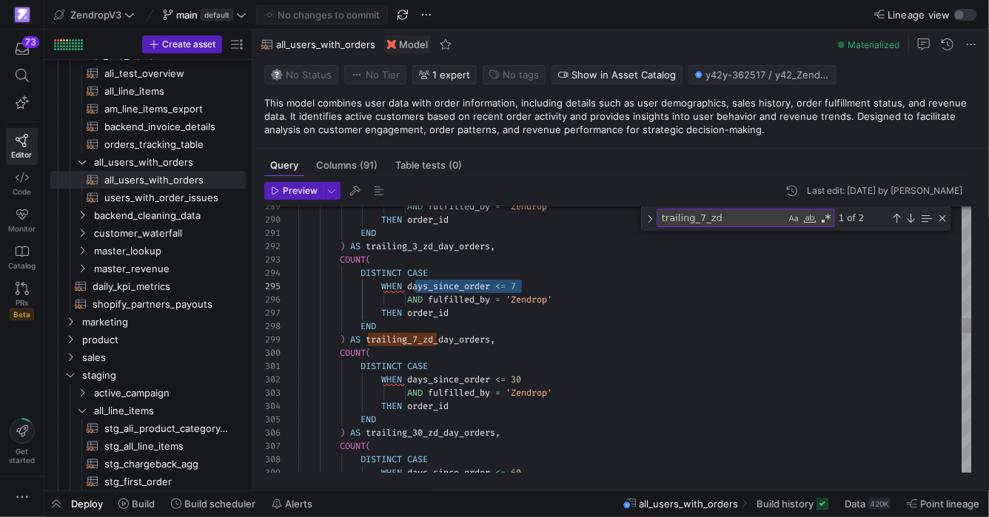
scroll to position [53, 111]
drag, startPoint x: 526, startPoint y: 286, endPoint x: 411, endPoint y: 286, distance: 115.4
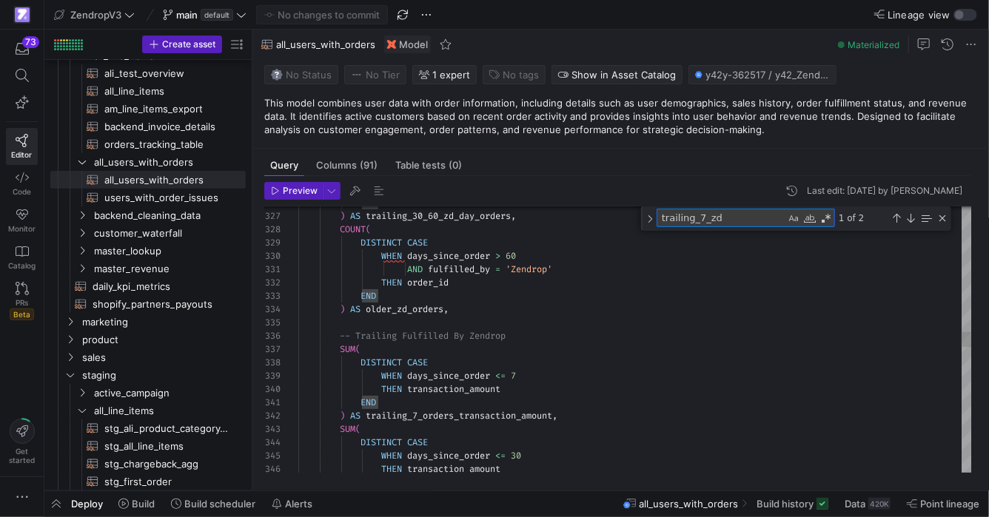
click at [727, 213] on textarea "trailing_7_zd" at bounding box center [721, 217] width 128 height 17
type textarea "trailing_7_"
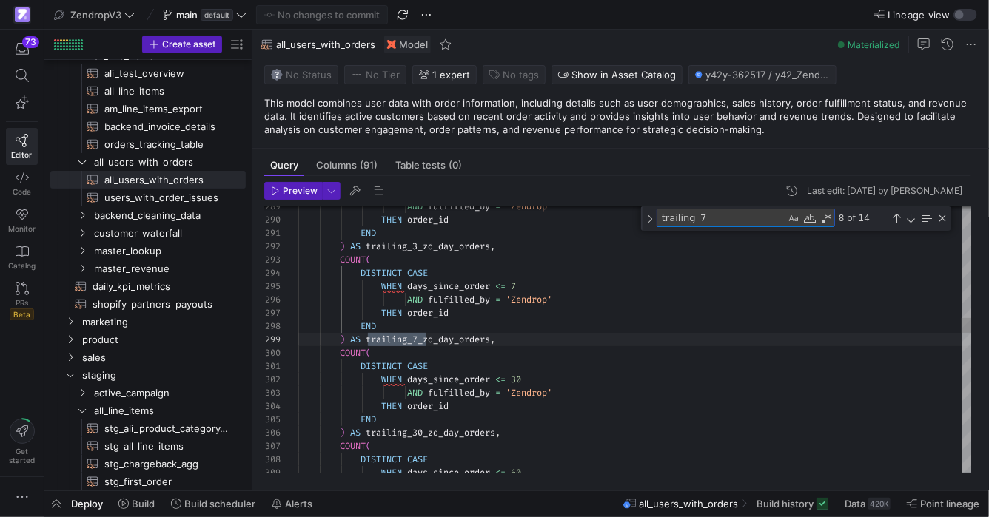
type textarea "END ) AS trailing_7_day_gmv, SUM( CASE WHEN days_since_order <= 14 THEN gross_m…"
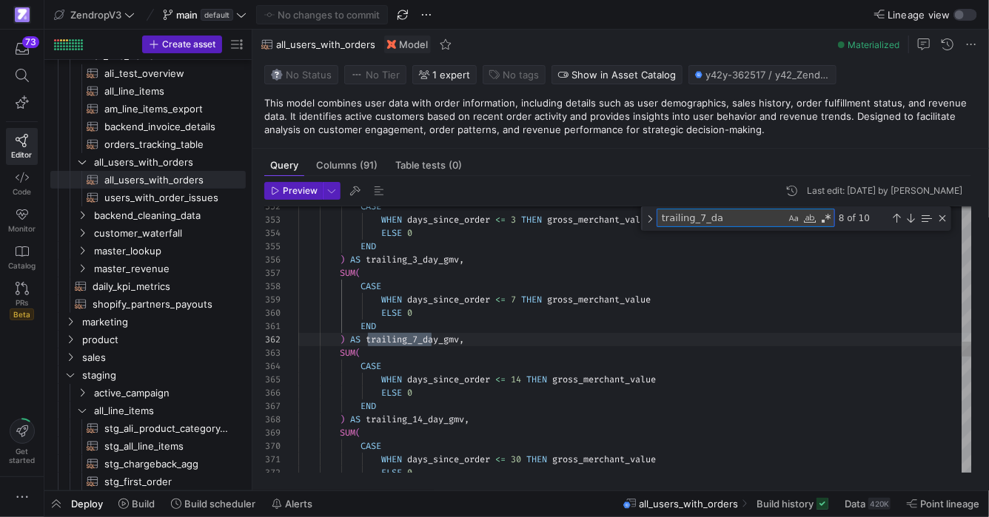
scroll to position [133, 138]
type textarea "trailing_7_da"
click at [908, 216] on div "Next Match (Enter)" at bounding box center [910, 218] width 12 height 12
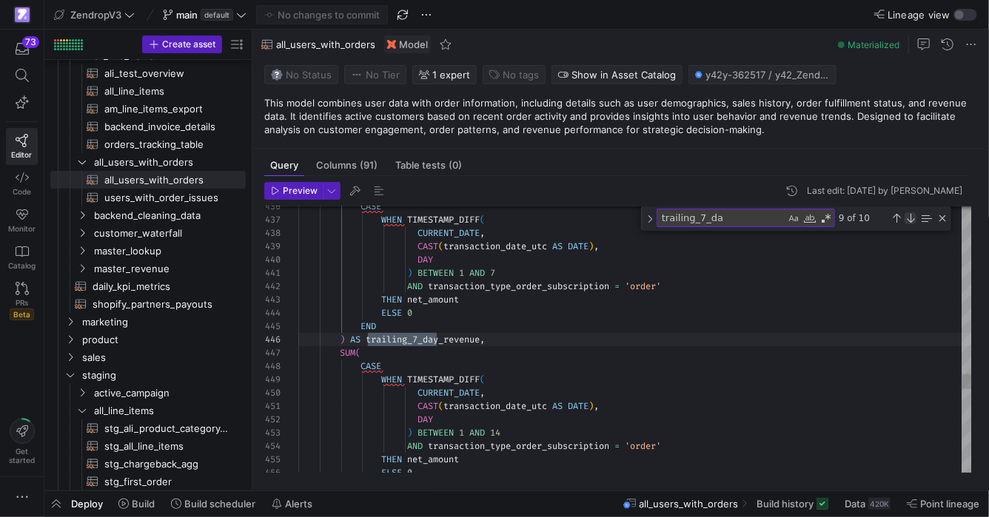
click at [908, 216] on div "Next Match (Enter)" at bounding box center [910, 218] width 12 height 12
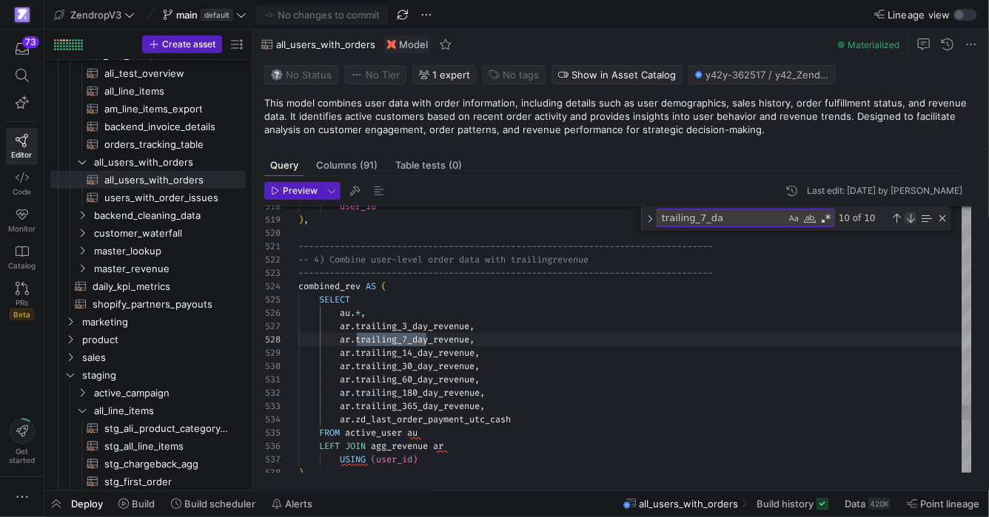
click at [908, 216] on div "Next Match (Enter)" at bounding box center [910, 218] width 12 height 12
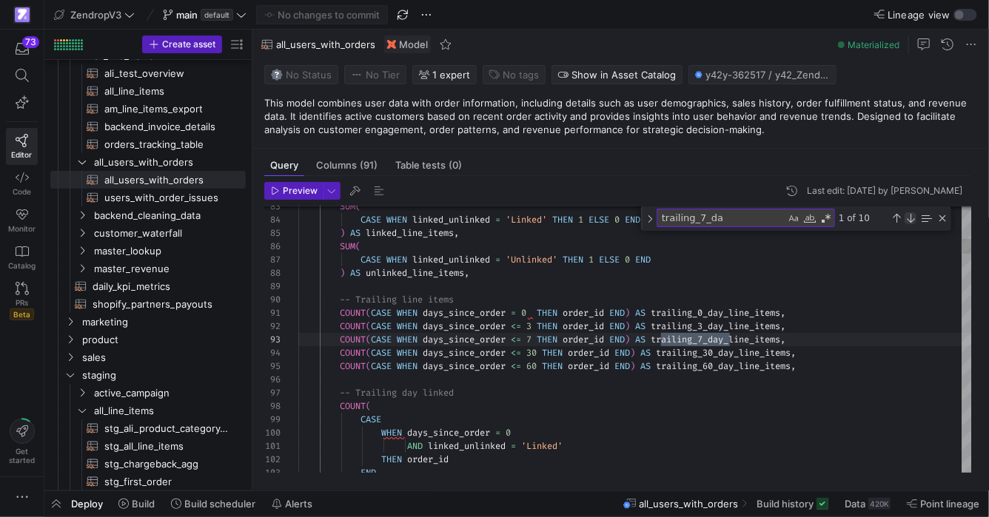
click at [908, 216] on div "Next Match (Enter)" at bounding box center [910, 218] width 12 height 12
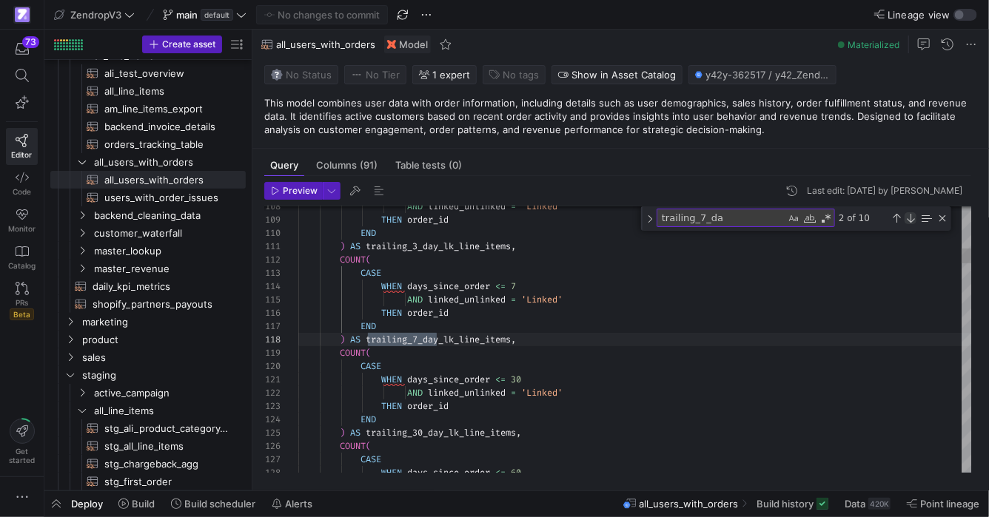
click at [908, 216] on div "Next Match (Enter)" at bounding box center [910, 218] width 12 height 12
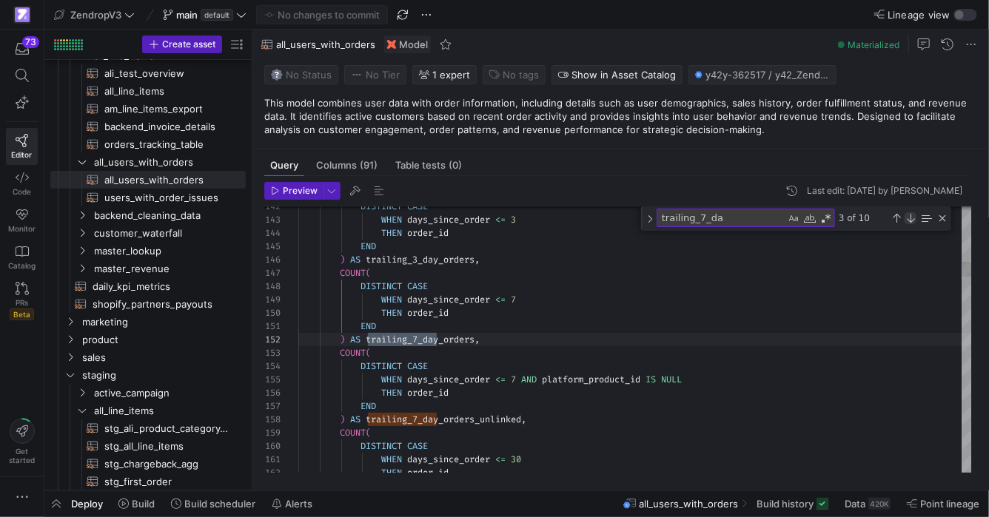
click at [908, 216] on div "Next Match (Enter)" at bounding box center [910, 218] width 12 height 12
drag, startPoint x: 532, startPoint y: 299, endPoint x: 411, endPoint y: 302, distance: 120.6
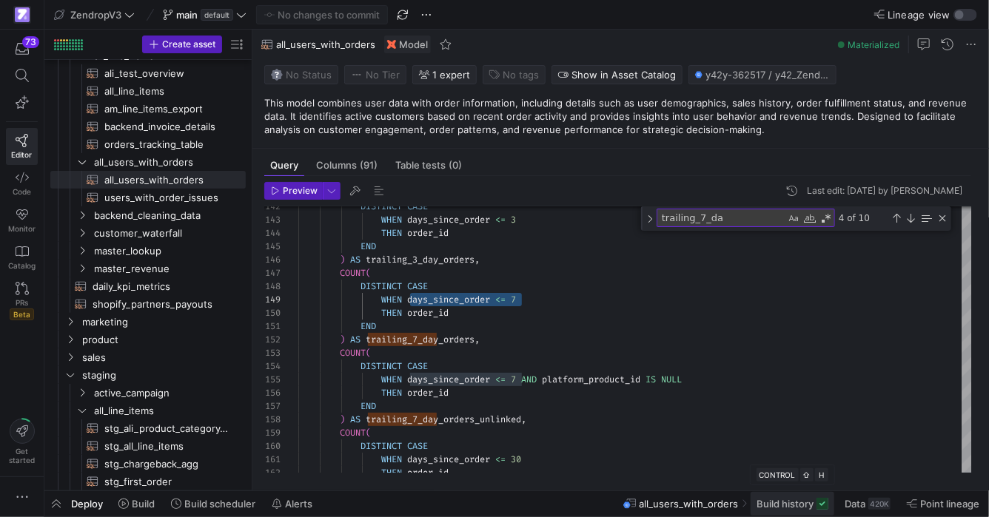
click at [804, 507] on span "Build history" at bounding box center [784, 504] width 57 height 12
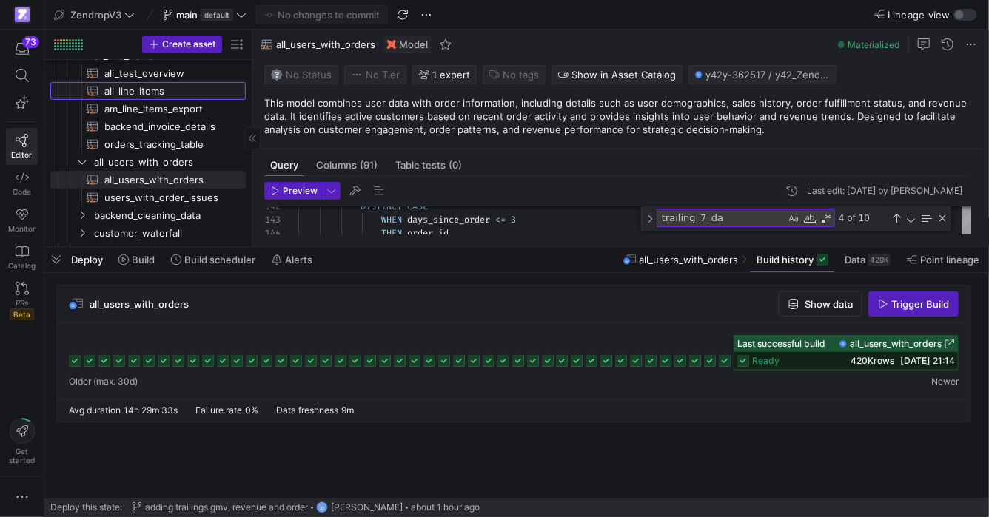
click at [139, 92] on span "all_line_items​​​​​​​​​​" at bounding box center [166, 91] width 124 height 17
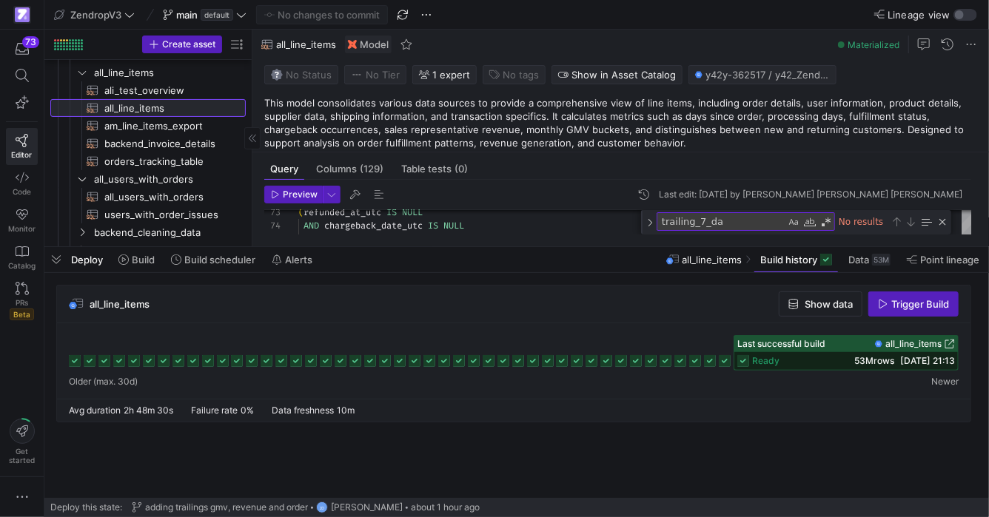
scroll to position [164, 0]
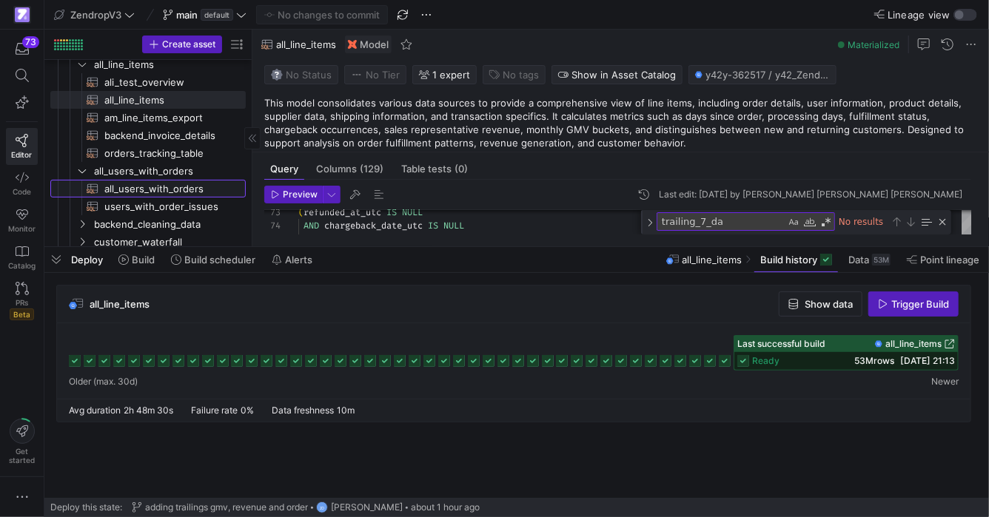
click at [175, 192] on span "all_users_with_orders​​​​​​​​​​" at bounding box center [166, 189] width 124 height 17
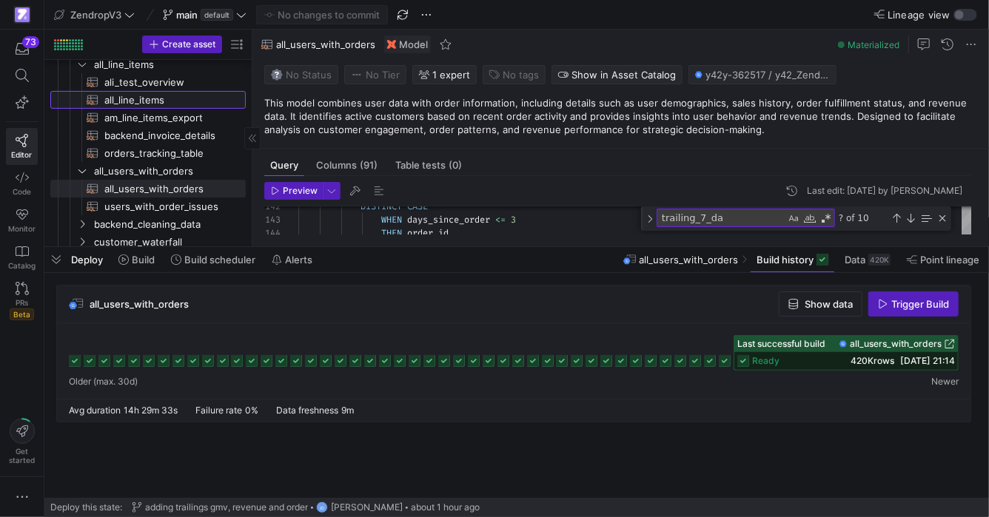
click at [163, 95] on span "all_line_items​​​​​​​​​​" at bounding box center [166, 100] width 124 height 17
type textarea "-- ## Final Model: Order Performance -- Joins stg_first_order with user fulfill…"
